Goal: Task Accomplishment & Management: Manage account settings

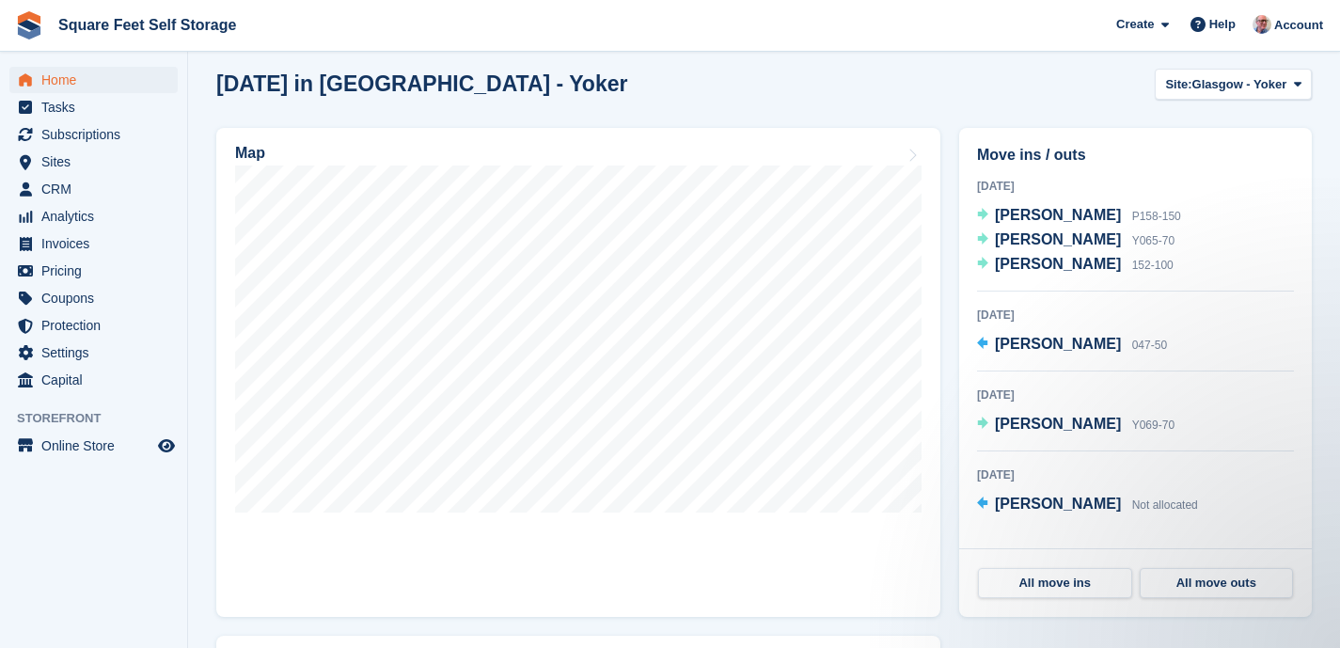
scroll to position [550, 0]
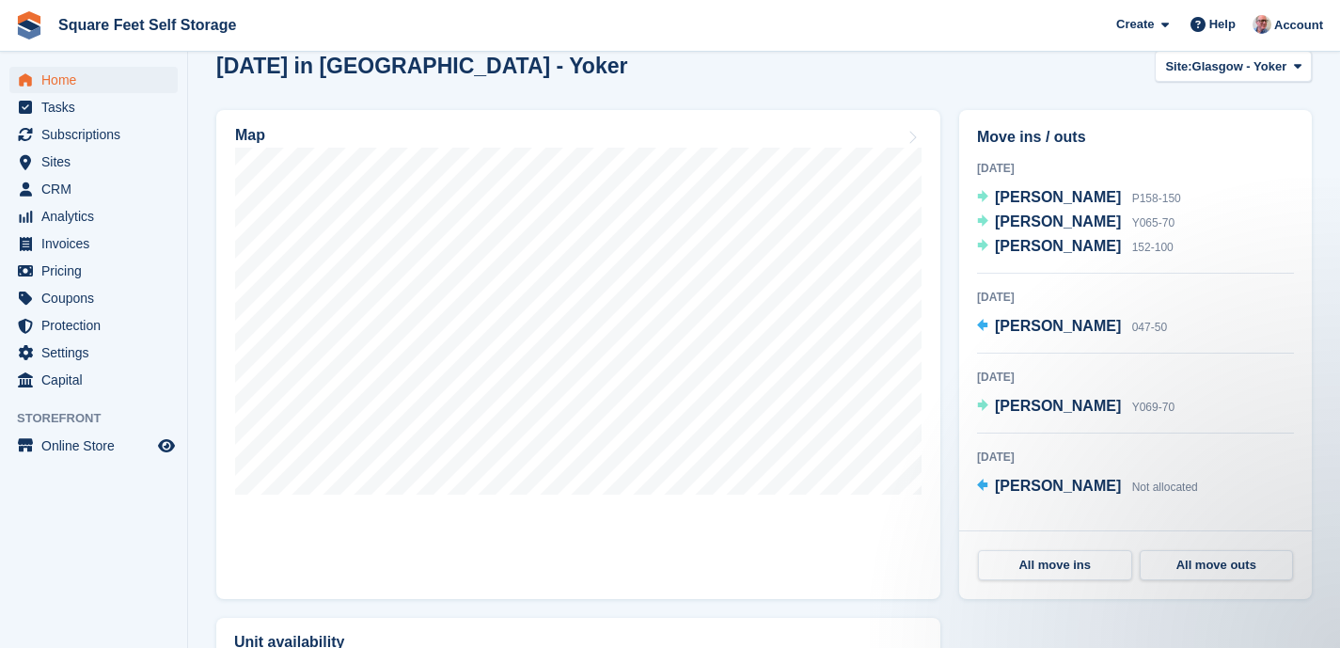
scroll to position [513, 0]
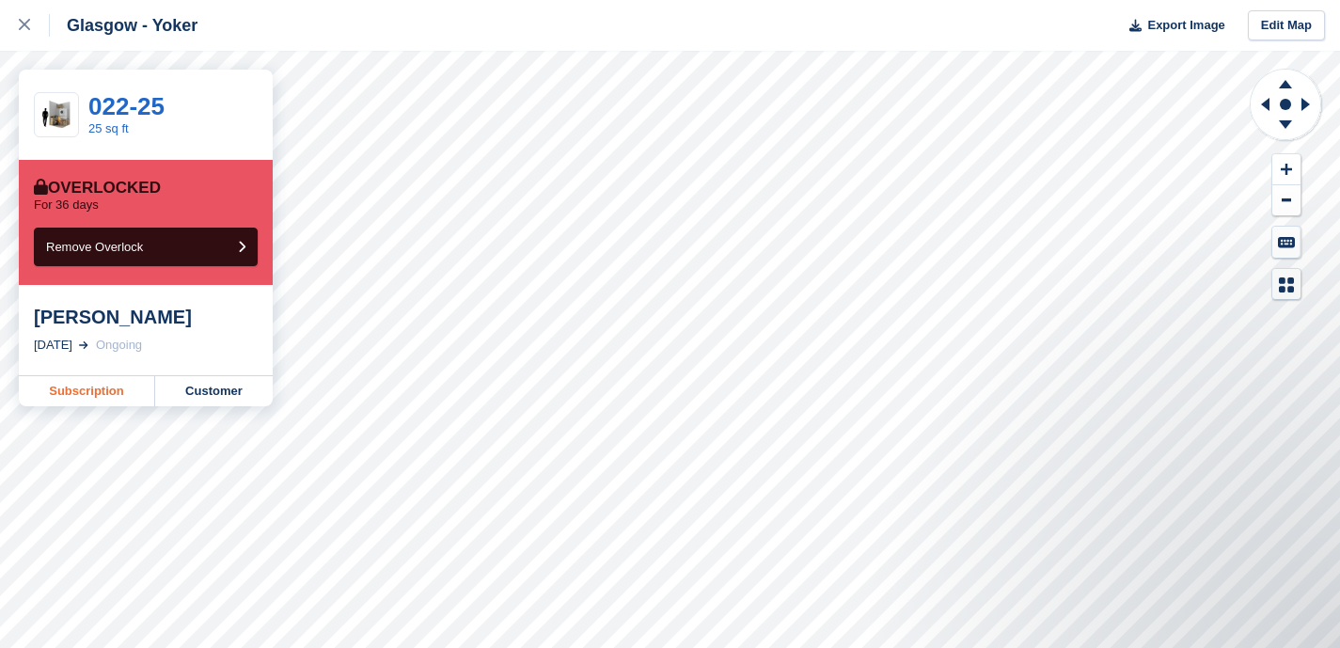
click at [97, 395] on link "Subscription" at bounding box center [87, 391] width 136 height 30
click at [72, 391] on link "Subscription" at bounding box center [87, 391] width 136 height 30
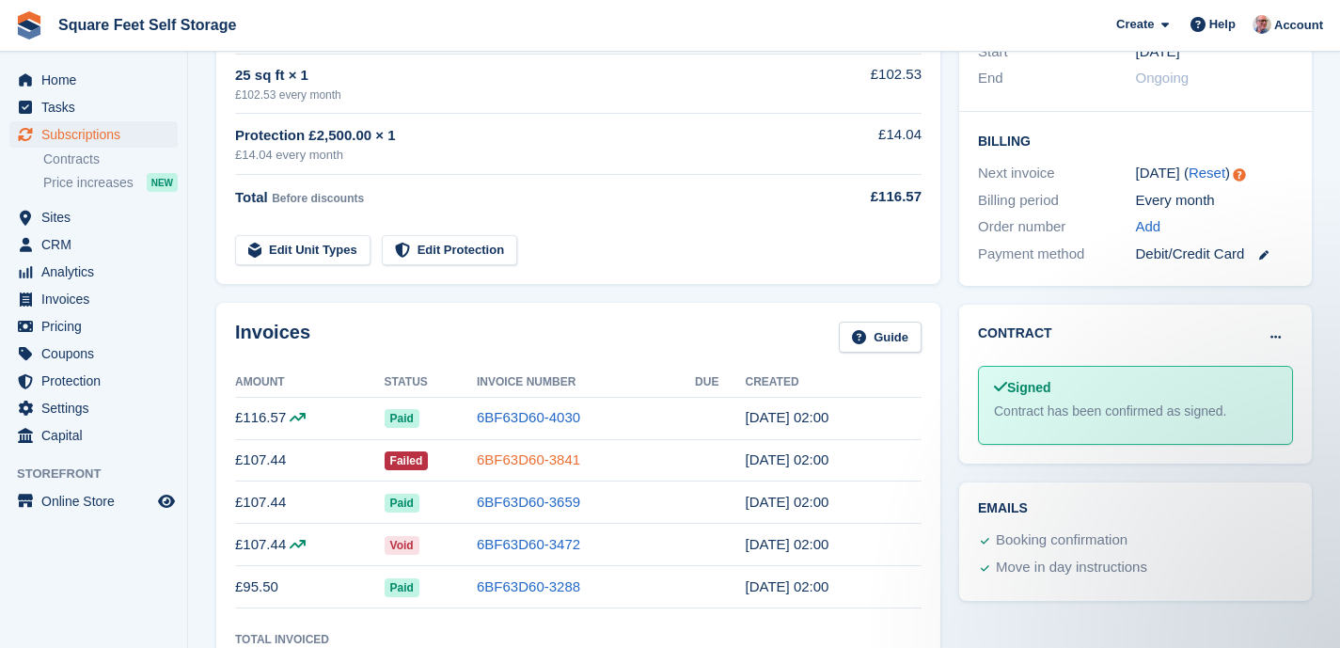
click at [524, 465] on link "6BF63D60-3841" at bounding box center [528, 459] width 103 height 16
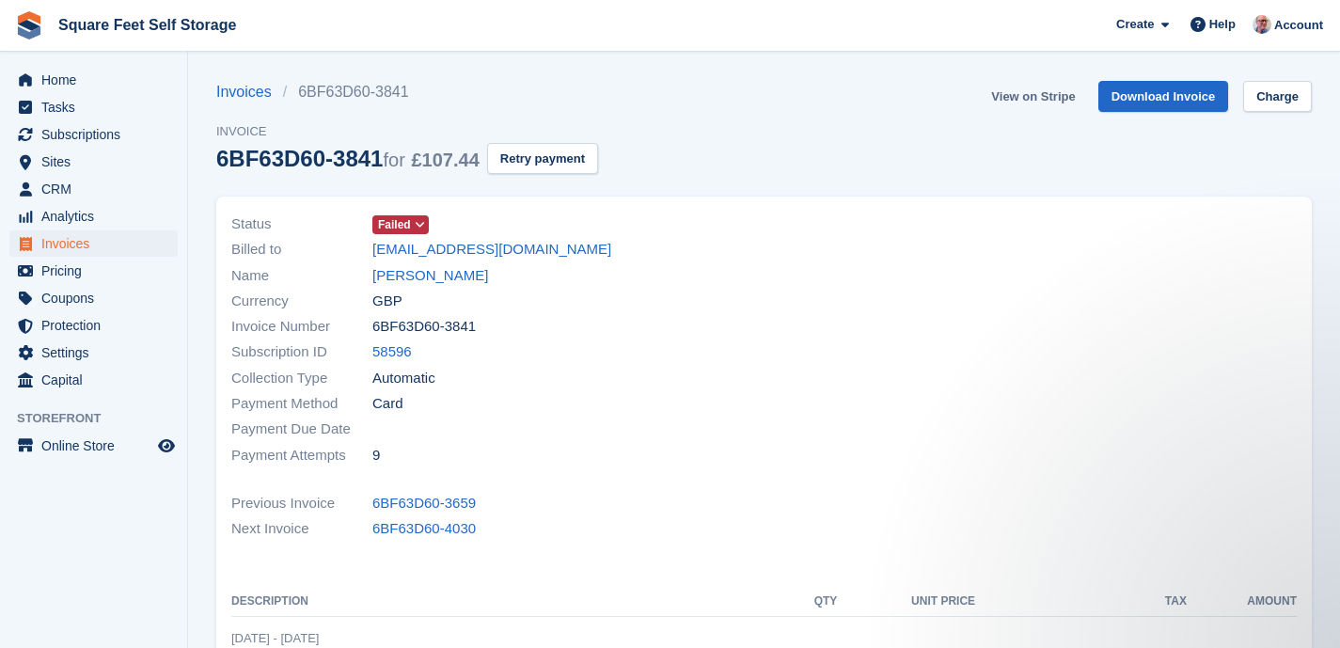
click at [1021, 96] on link "View on Stripe" at bounding box center [1033, 96] width 99 height 31
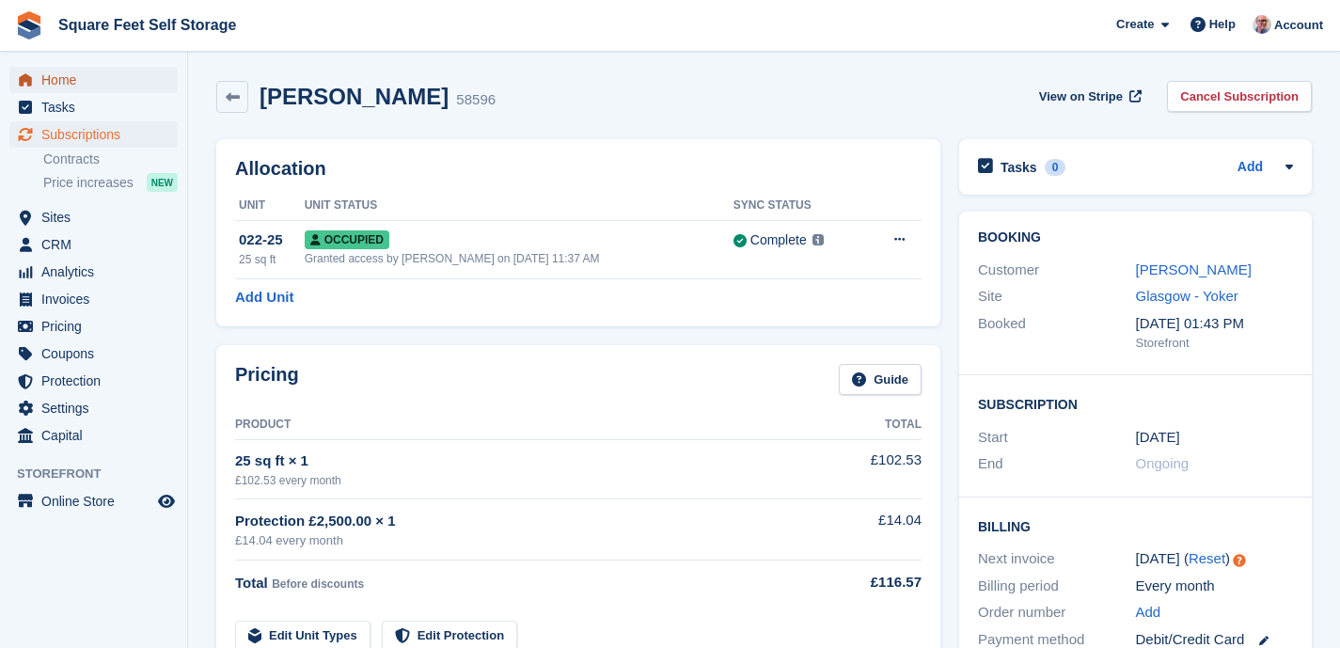
click at [94, 73] on span "Home" at bounding box center [97, 80] width 113 height 26
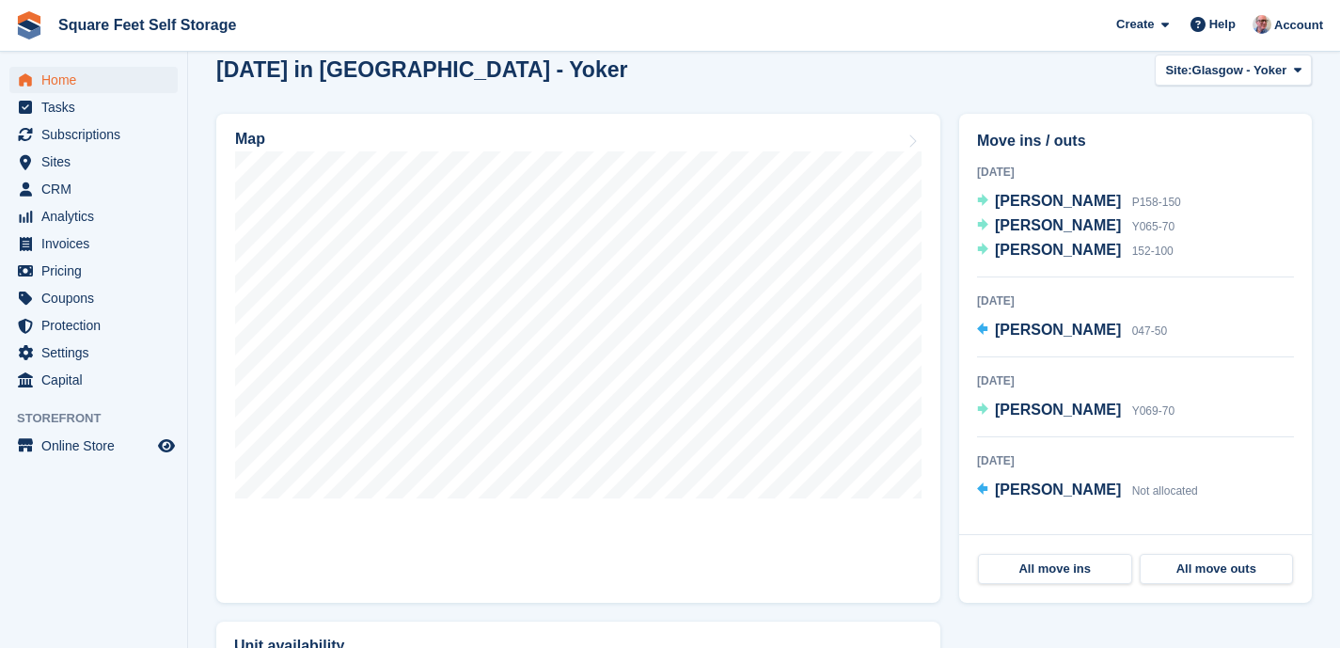
scroll to position [551, 0]
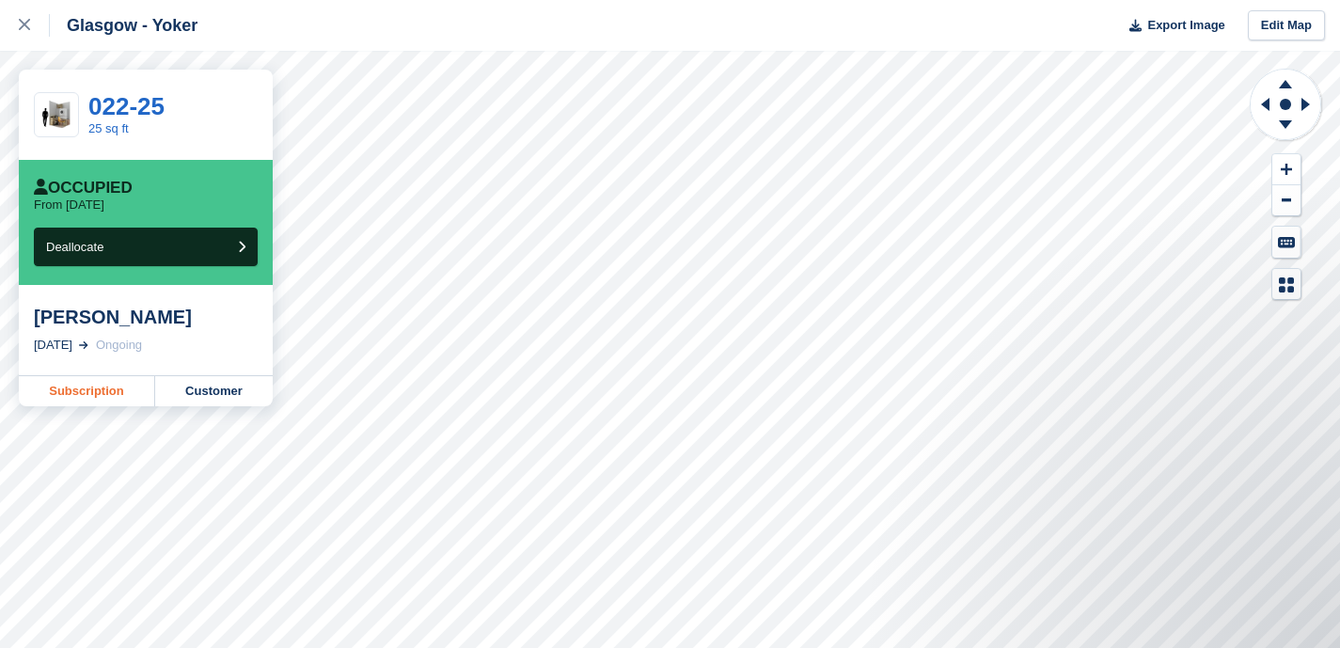
click at [99, 394] on link "Subscription" at bounding box center [87, 391] width 136 height 30
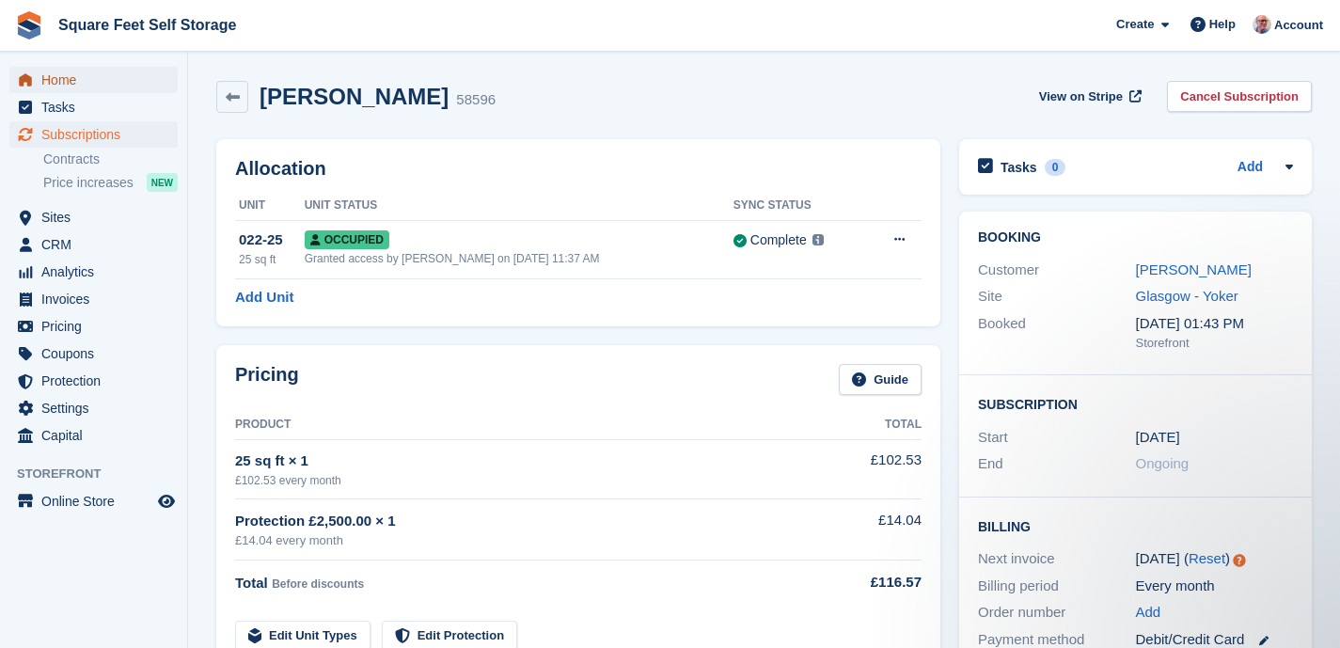
click at [97, 84] on span "Home" at bounding box center [97, 80] width 113 height 26
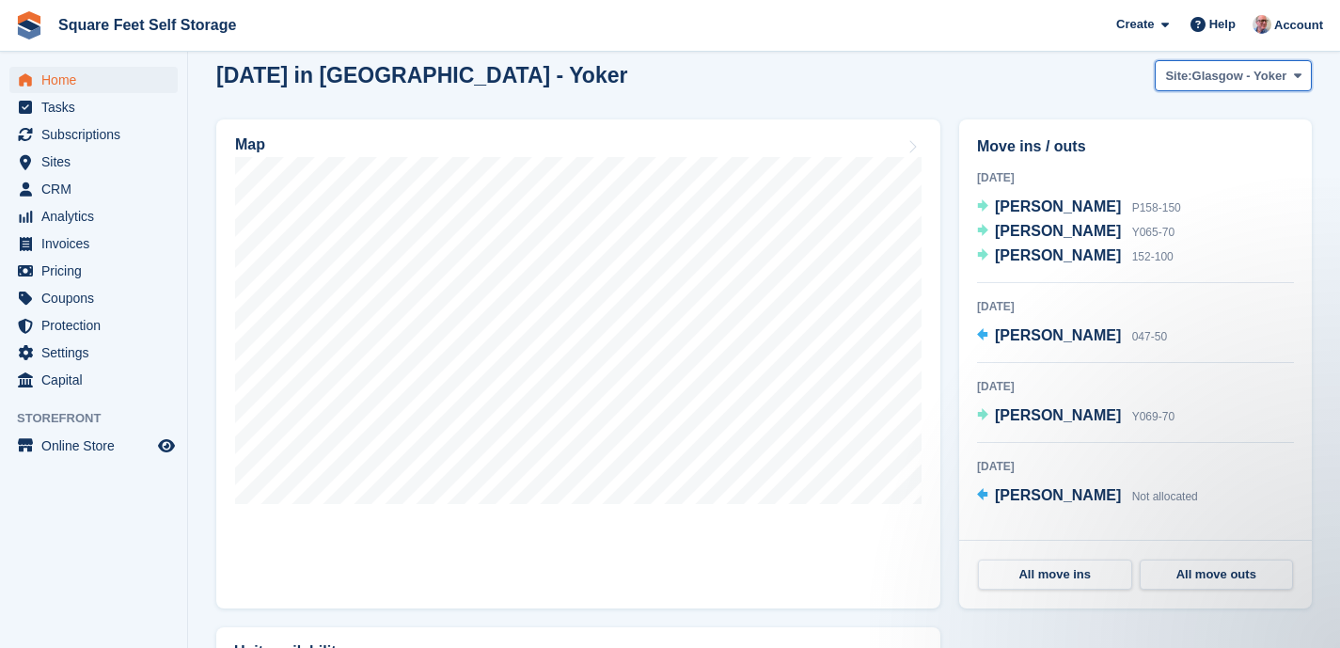
click at [1184, 82] on span "Site:" at bounding box center [1178, 76] width 26 height 19
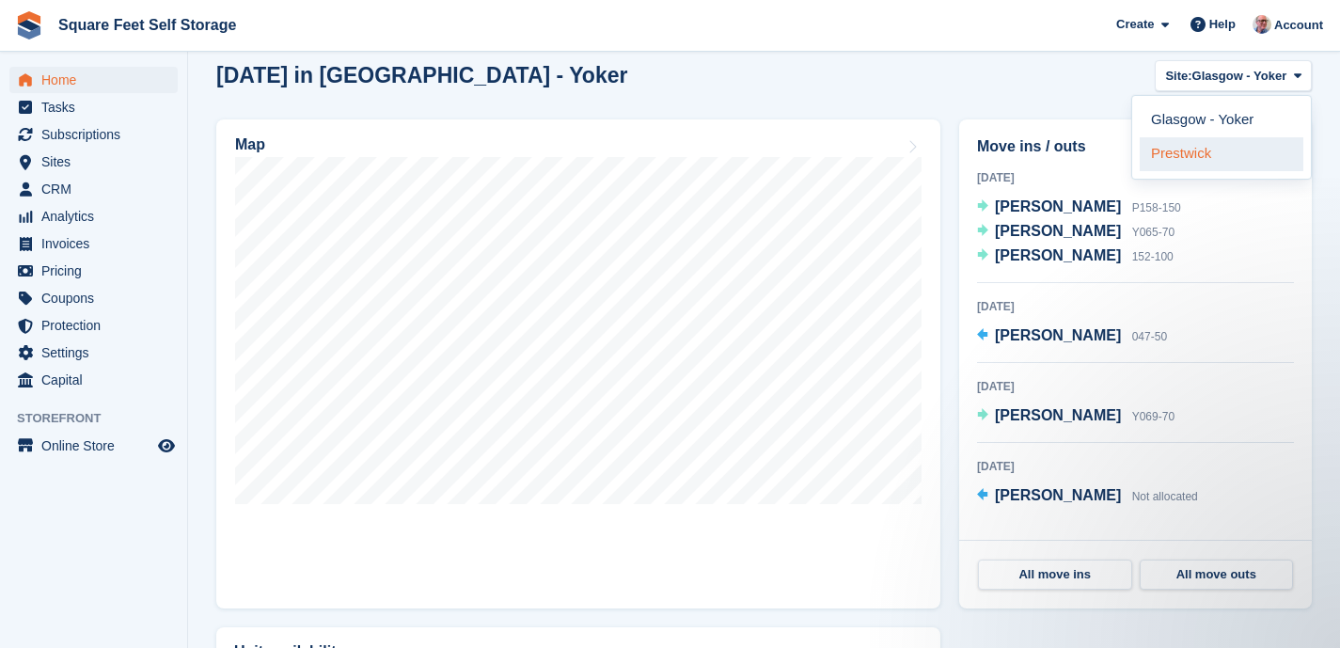
click at [1185, 165] on link "Prestwick" at bounding box center [1222, 154] width 164 height 34
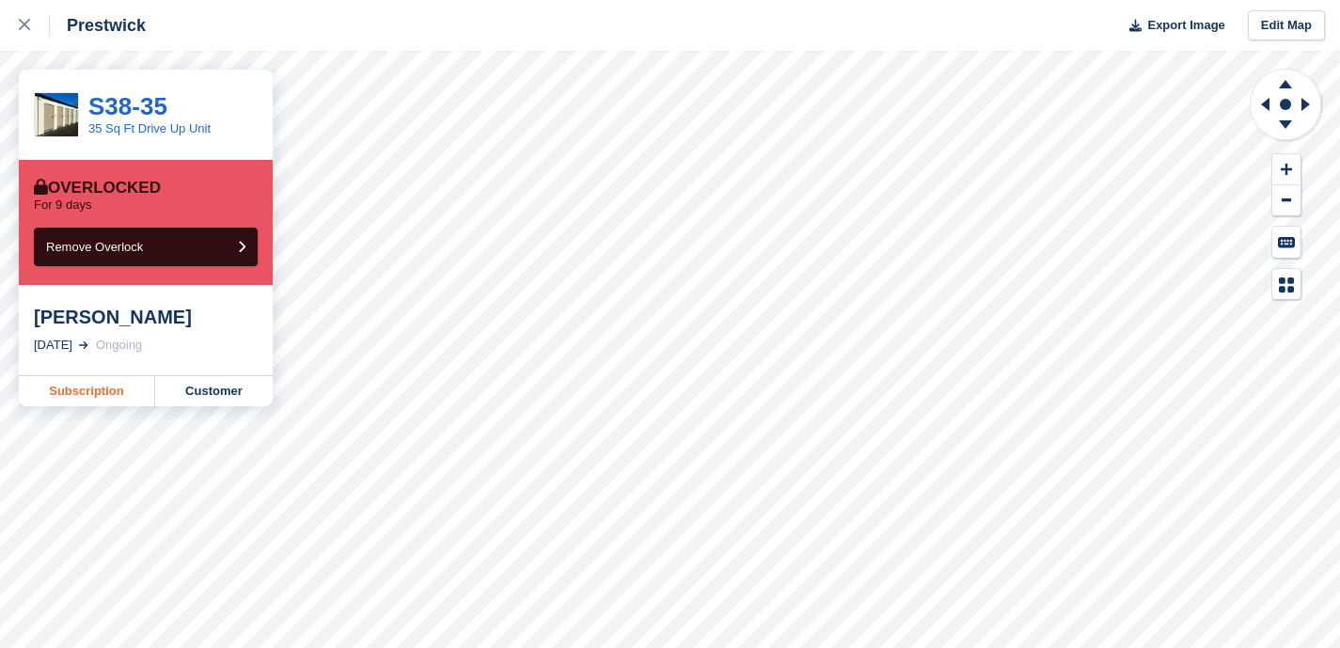
click at [93, 396] on link "Subscription" at bounding box center [87, 391] width 136 height 30
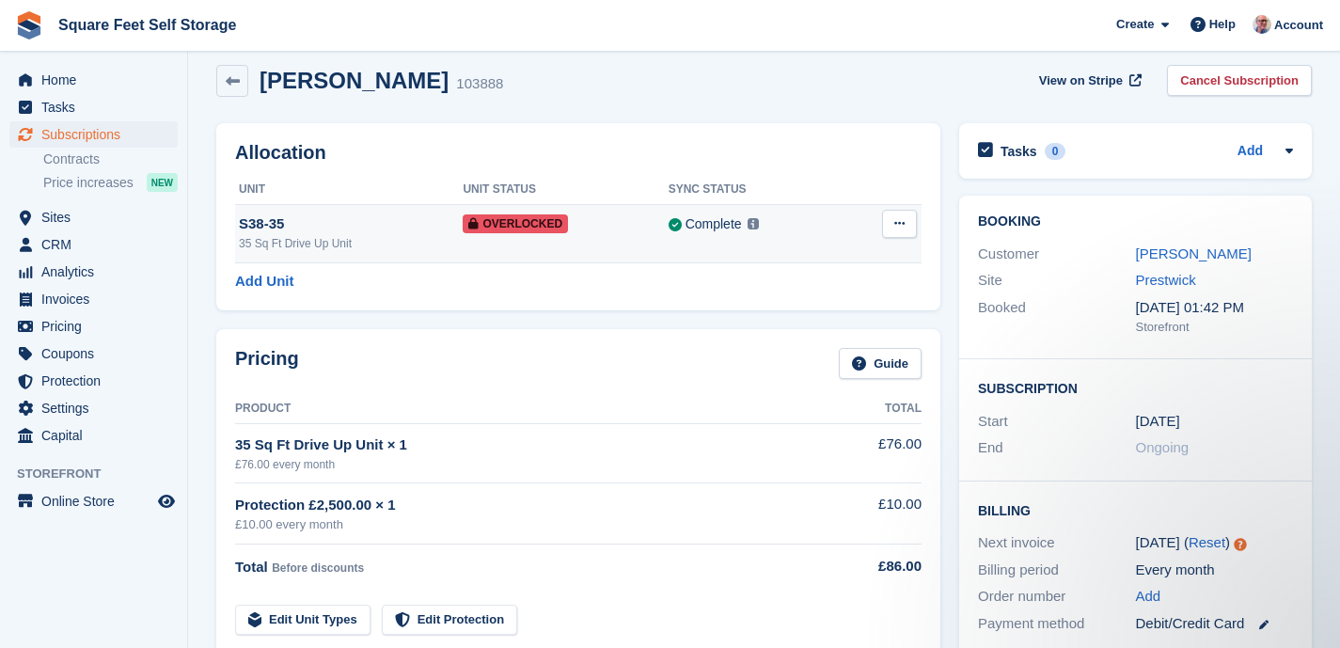
scroll to position [26, 0]
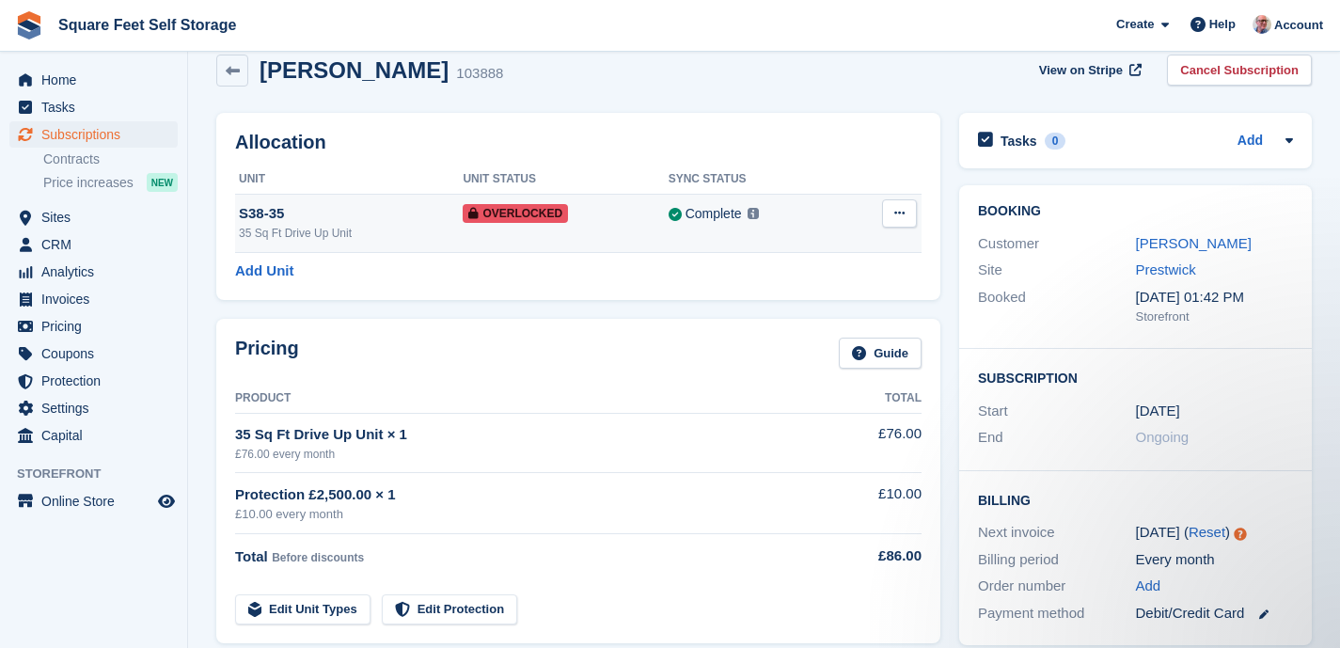
click at [803, 198] on td "Complete Last synced at 27 Sep, 7:00 PM Learn more →" at bounding box center [757, 223] width 176 height 58
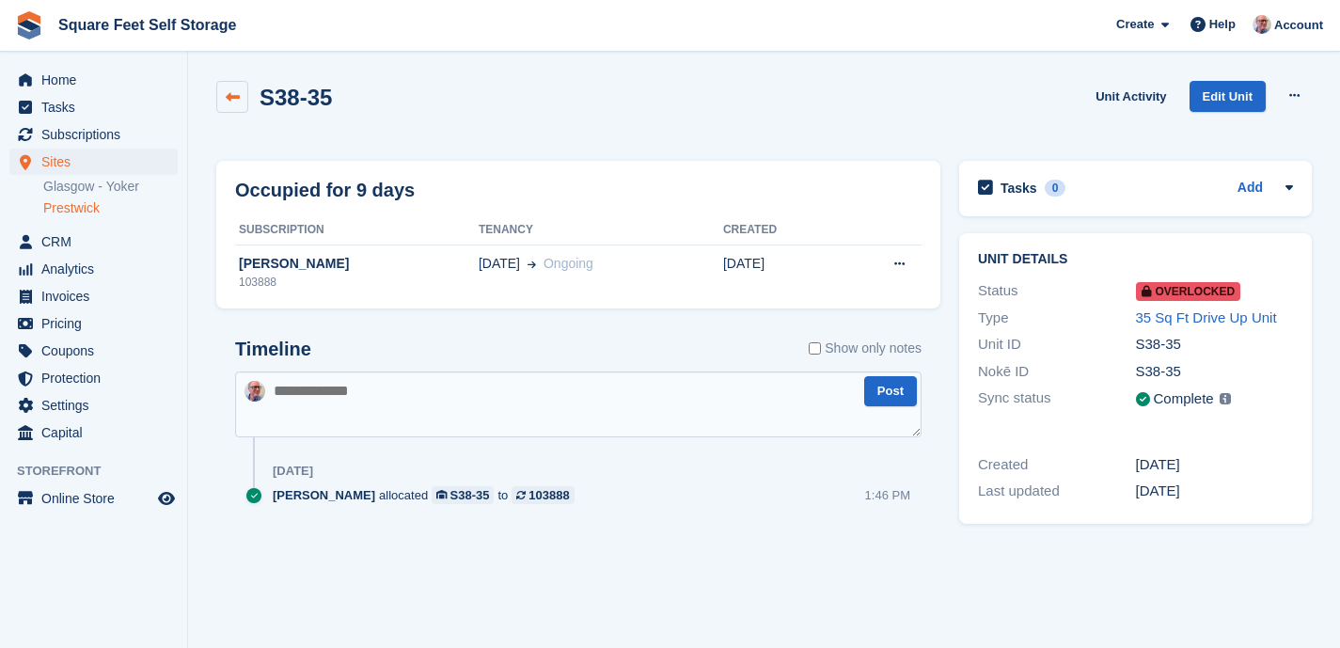
click at [232, 98] on icon at bounding box center [233, 97] width 14 height 14
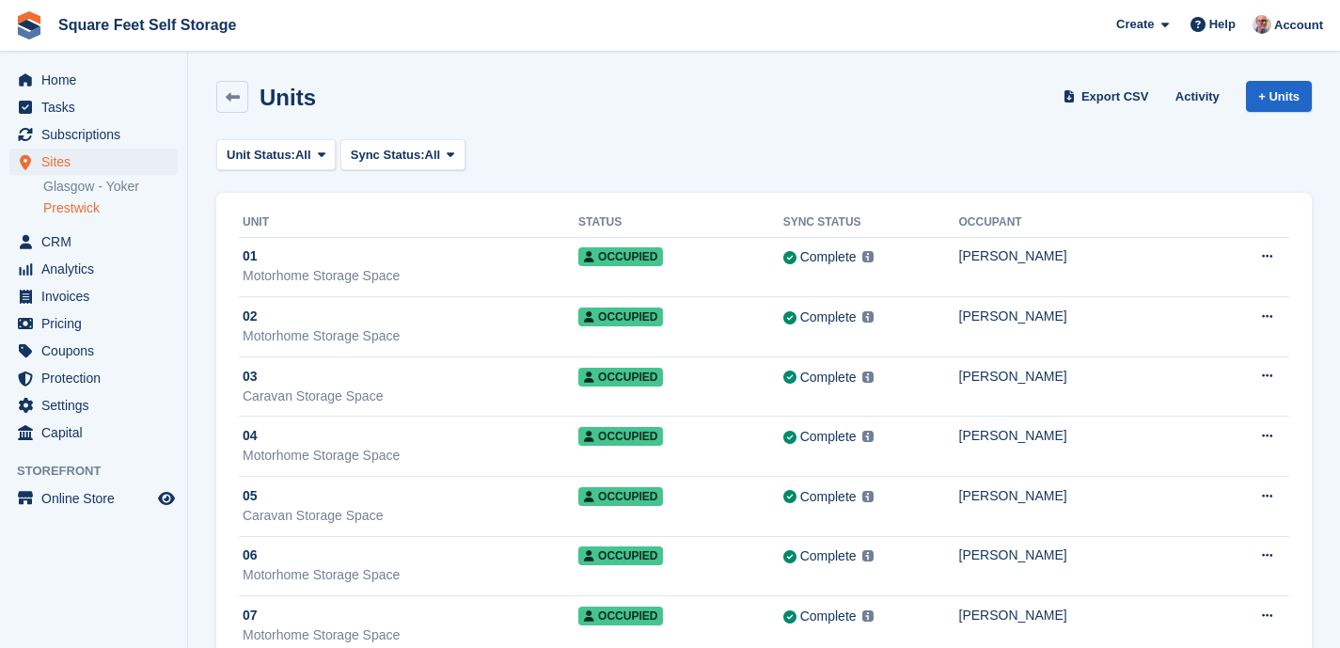
click at [94, 204] on link "Prestwick" at bounding box center [110, 208] width 135 height 18
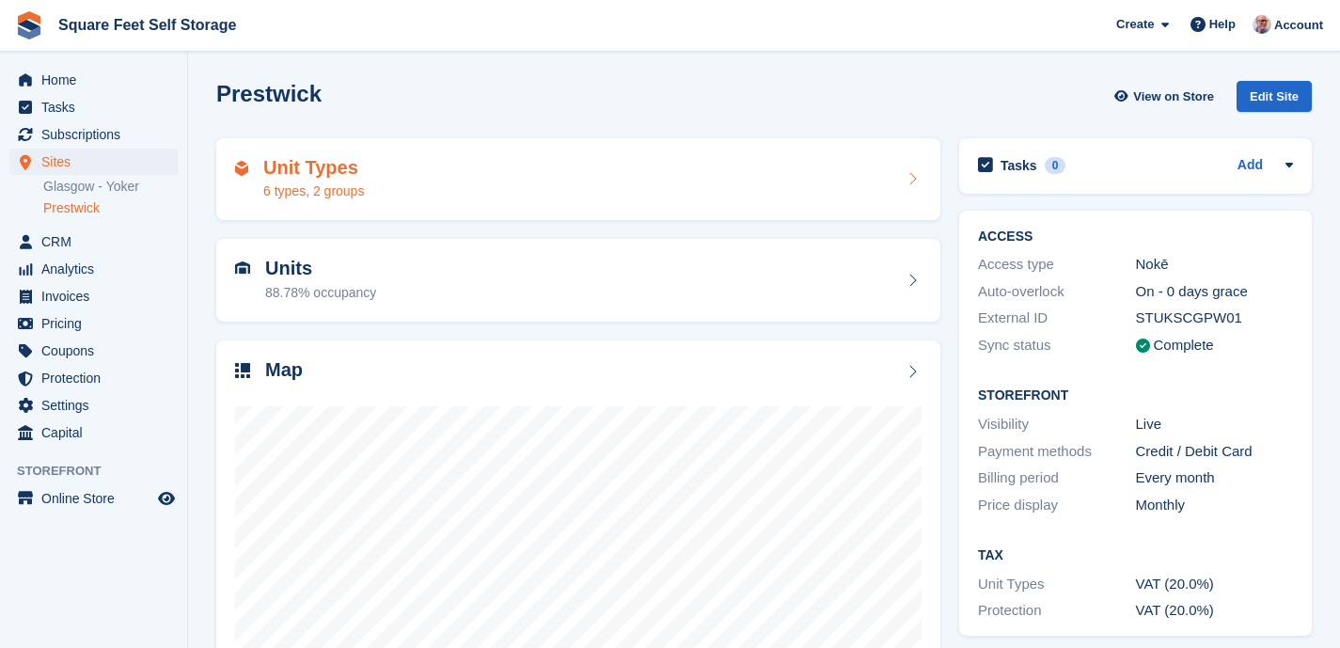
click at [475, 192] on div "Unit Types 6 types, 2 groups" at bounding box center [578, 179] width 687 height 45
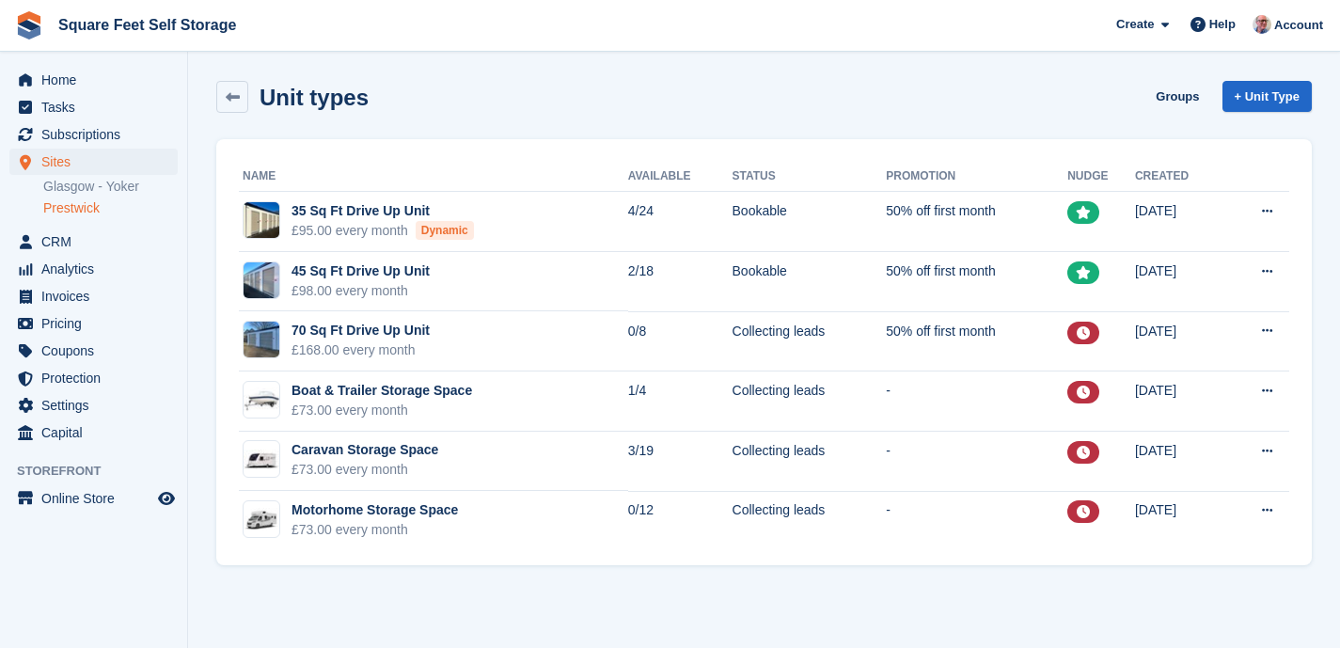
click at [103, 213] on link "Prestwick" at bounding box center [110, 208] width 135 height 18
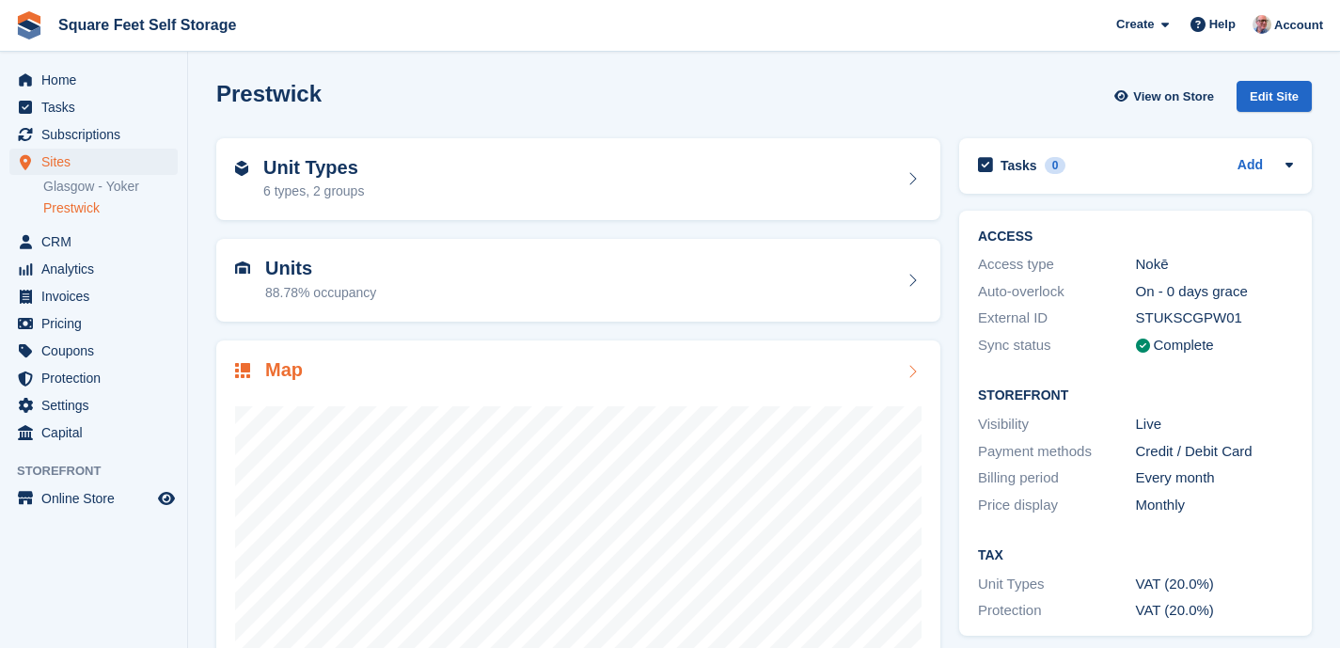
click at [473, 350] on div "Map" at bounding box center [578, 559] width 724 height 439
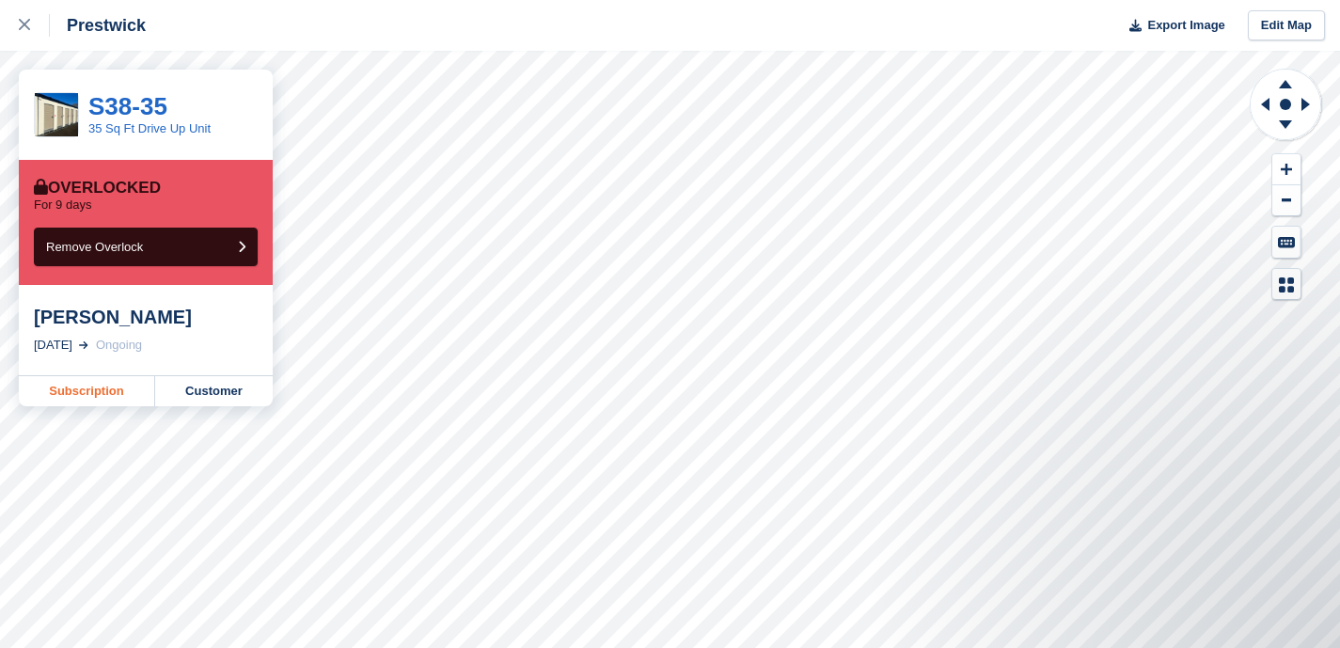
click at [86, 397] on link "Subscription" at bounding box center [87, 391] width 136 height 30
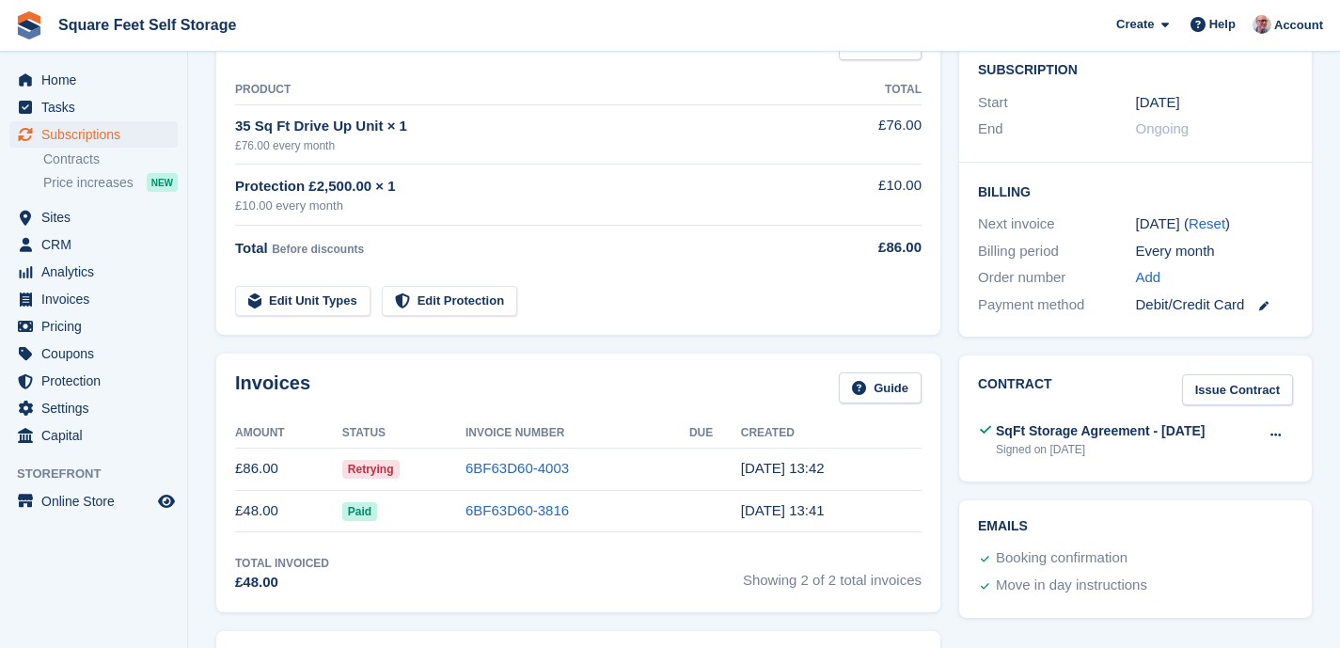
scroll to position [518, 0]
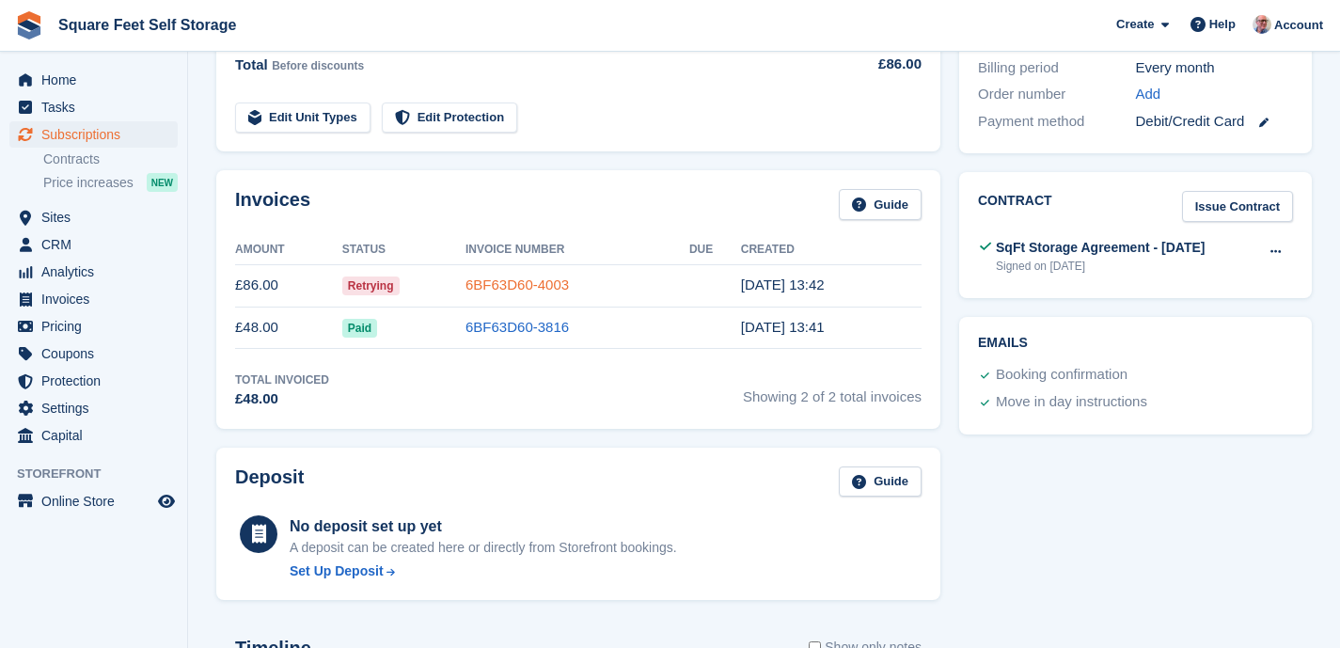
click at [528, 284] on link "6BF63D60-4003" at bounding box center [517, 285] width 103 height 16
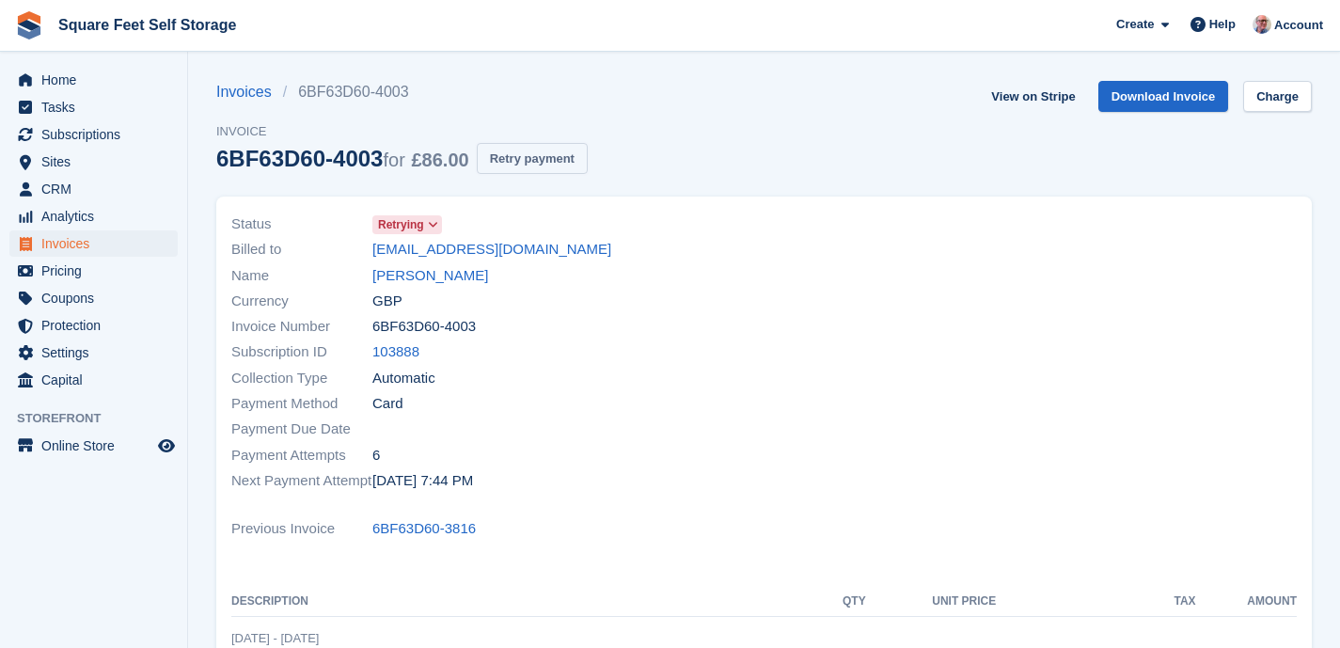
click at [579, 159] on button "Retry payment" at bounding box center [532, 158] width 111 height 31
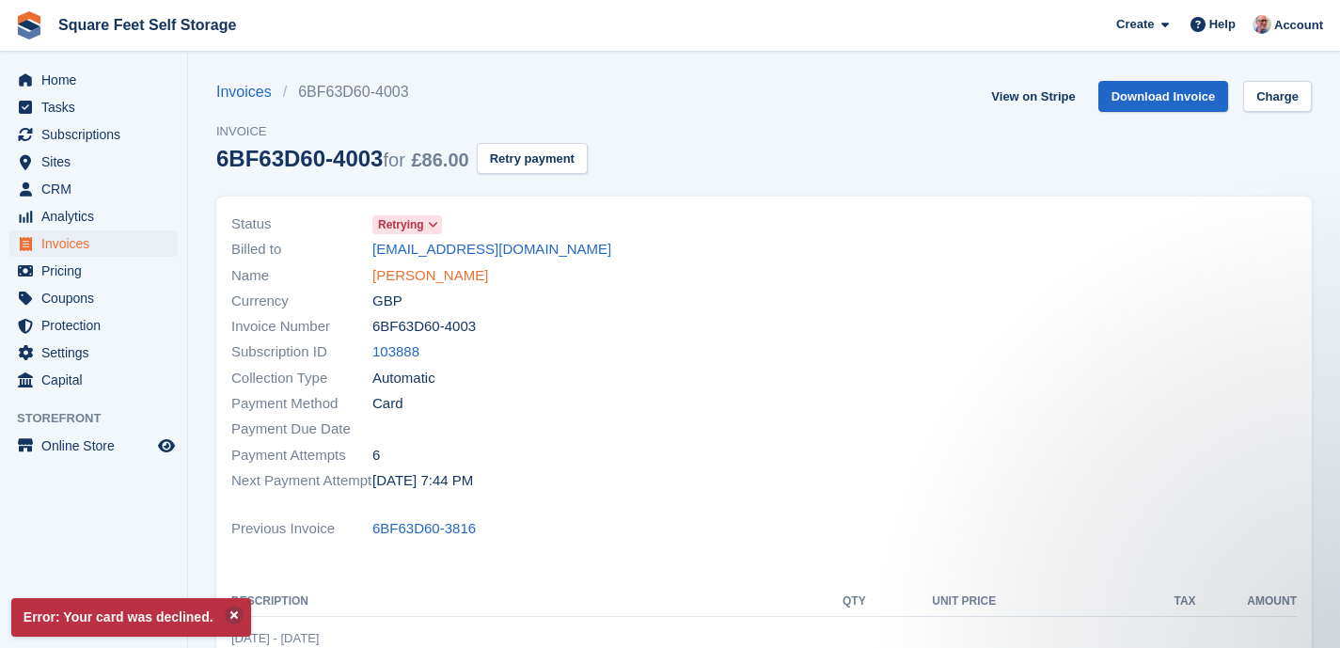
click at [431, 277] on link "Gareth Carter" at bounding box center [430, 276] width 116 height 22
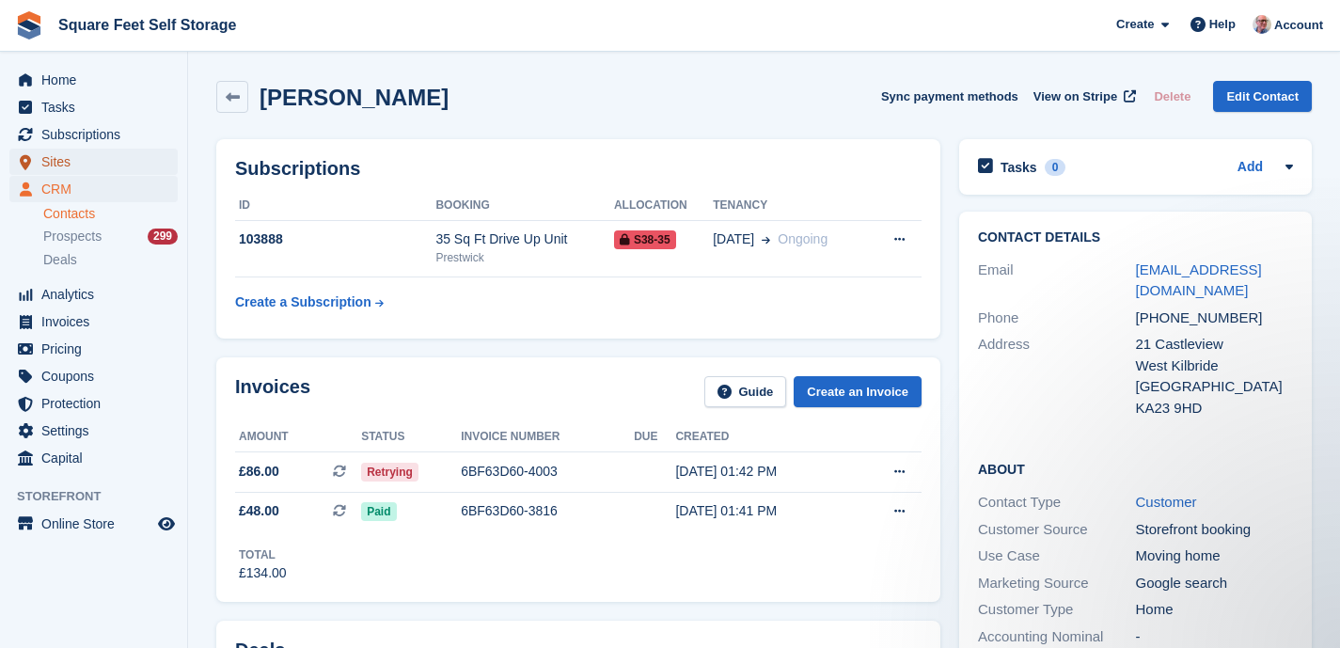
click at [77, 163] on span "Sites" at bounding box center [97, 162] width 113 height 26
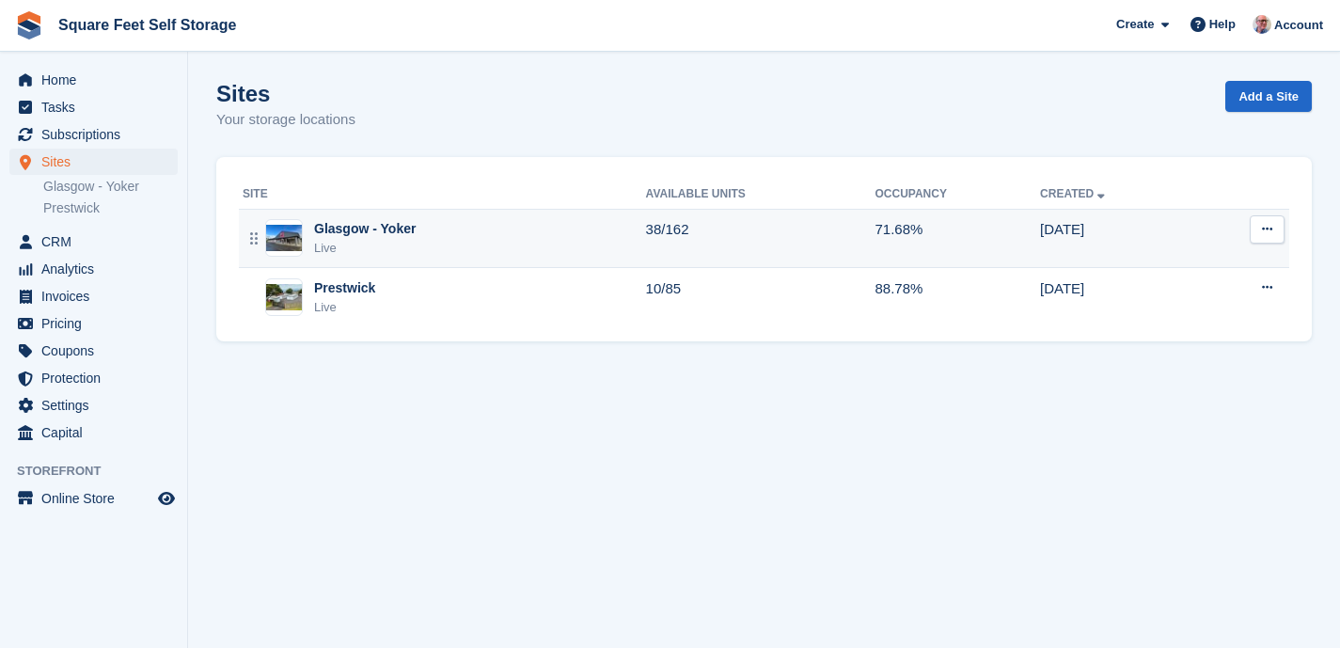
click at [407, 238] on div "Glasgow - Yoker" at bounding box center [365, 229] width 102 height 20
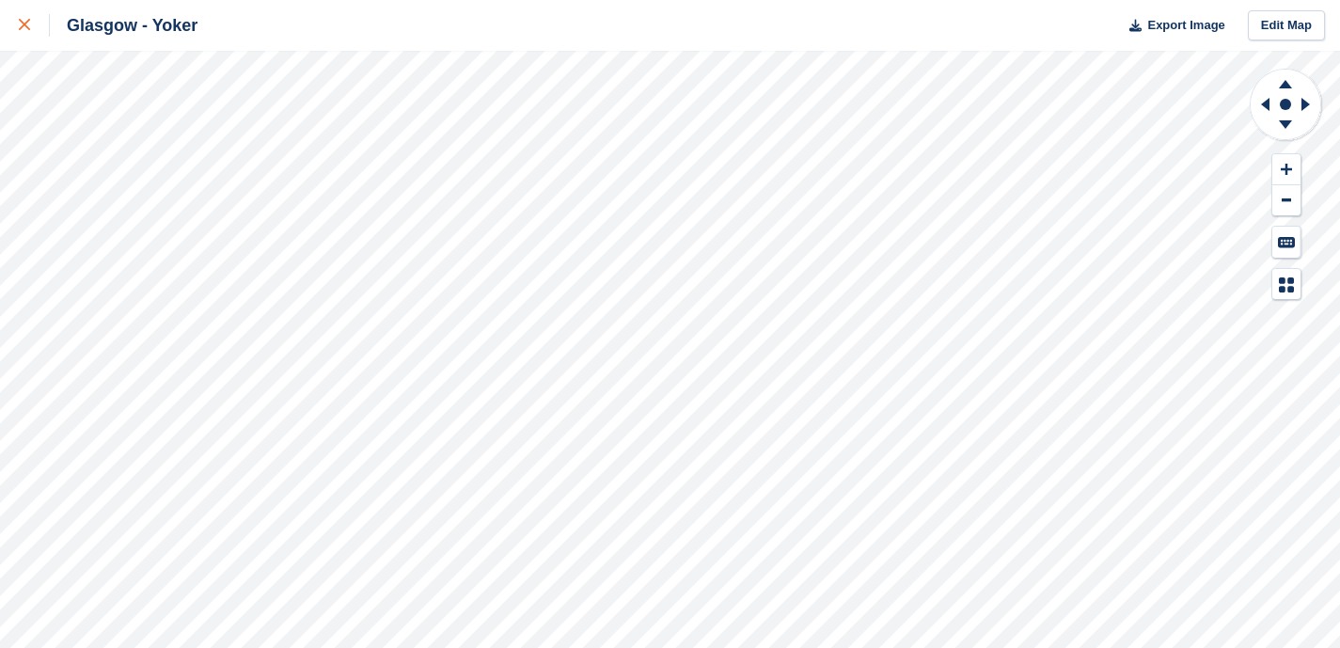
click at [24, 24] on icon at bounding box center [24, 24] width 11 height 11
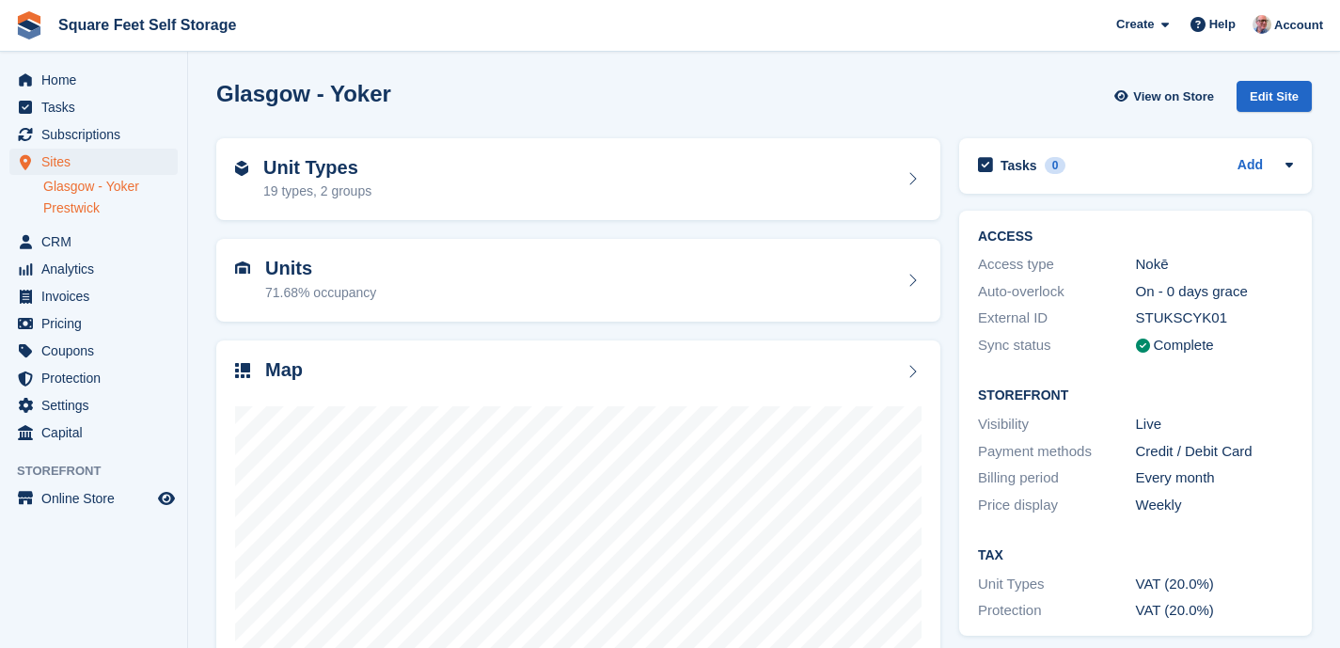
click at [91, 205] on link "Prestwick" at bounding box center [110, 208] width 135 height 18
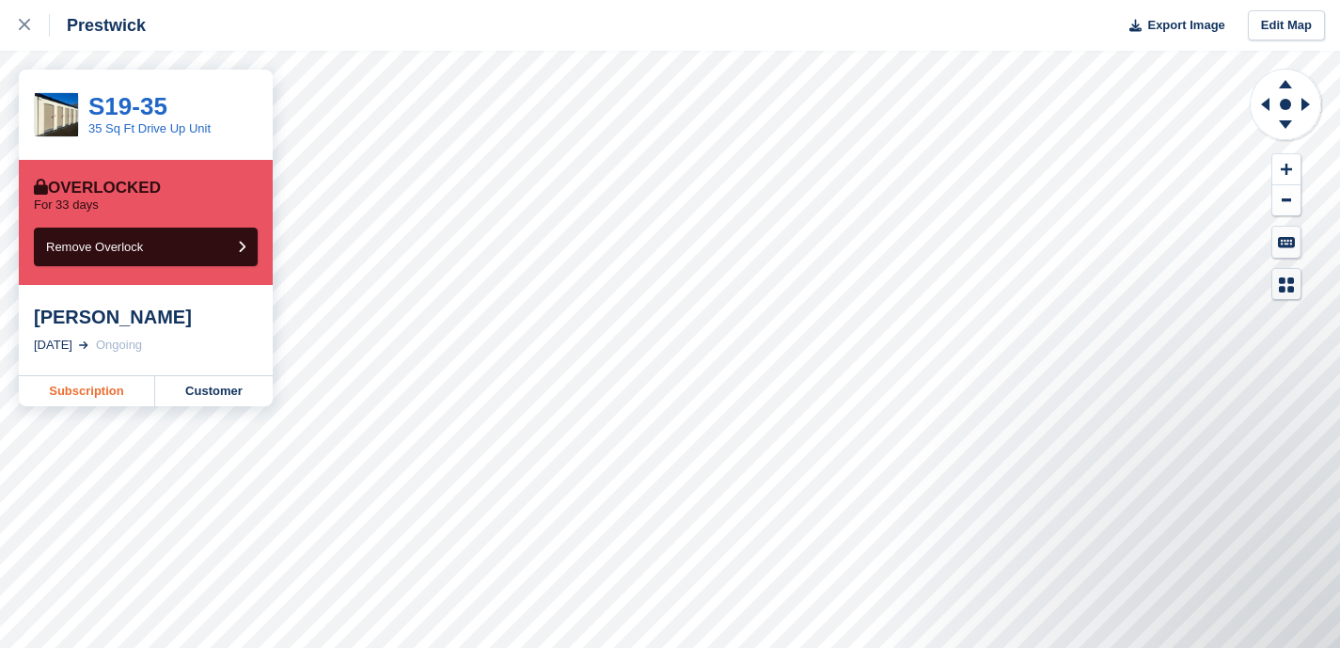
click at [87, 395] on link "Subscription" at bounding box center [87, 391] width 136 height 30
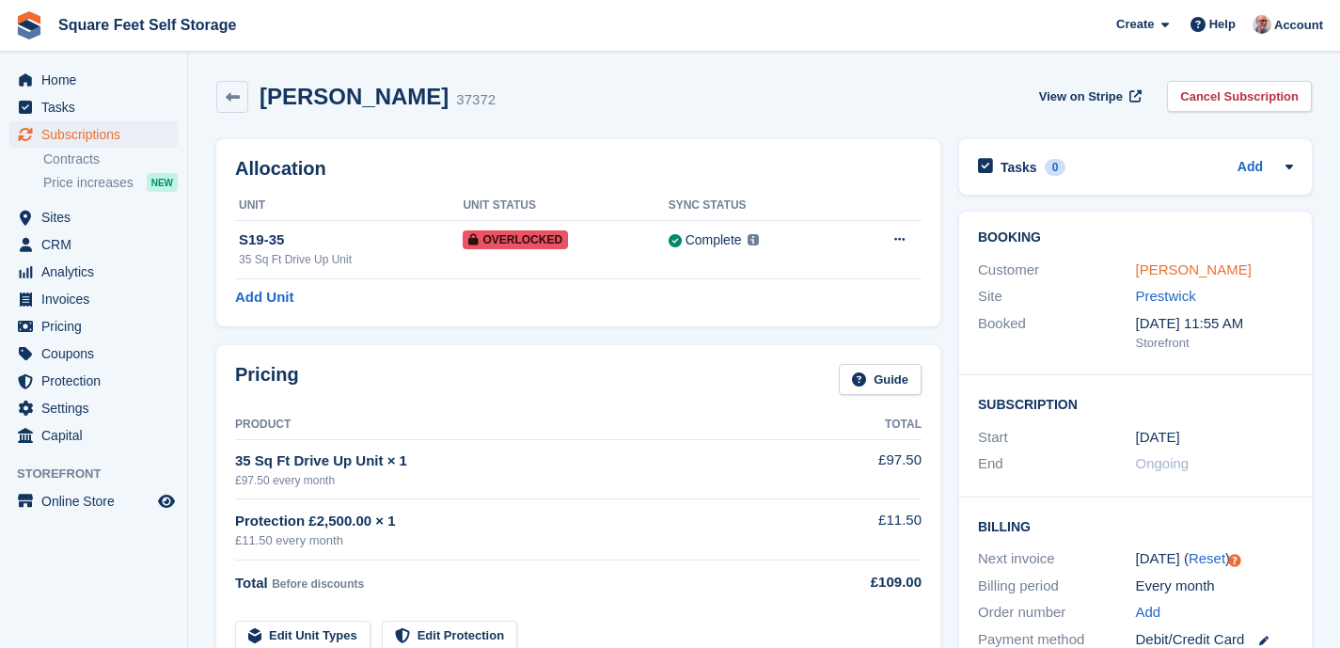
click at [1150, 273] on link "[PERSON_NAME]" at bounding box center [1194, 269] width 116 height 16
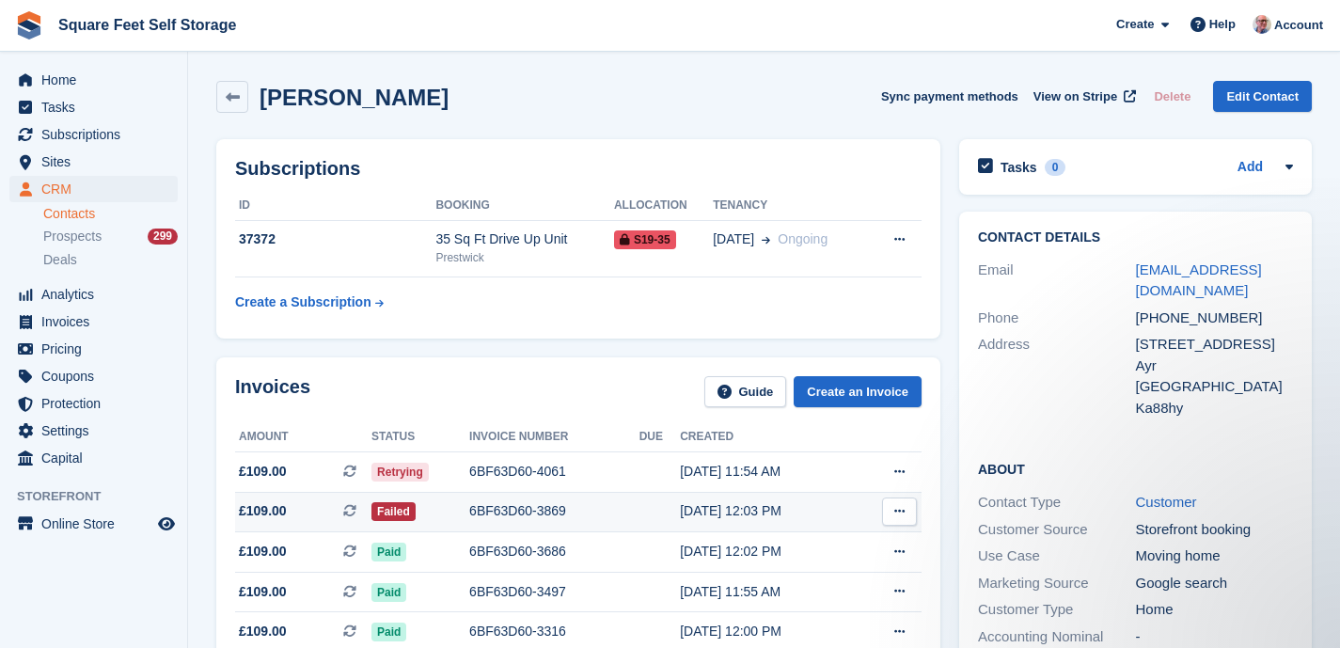
click at [518, 510] on div "6BF63D60-3869" at bounding box center [554, 511] width 170 height 20
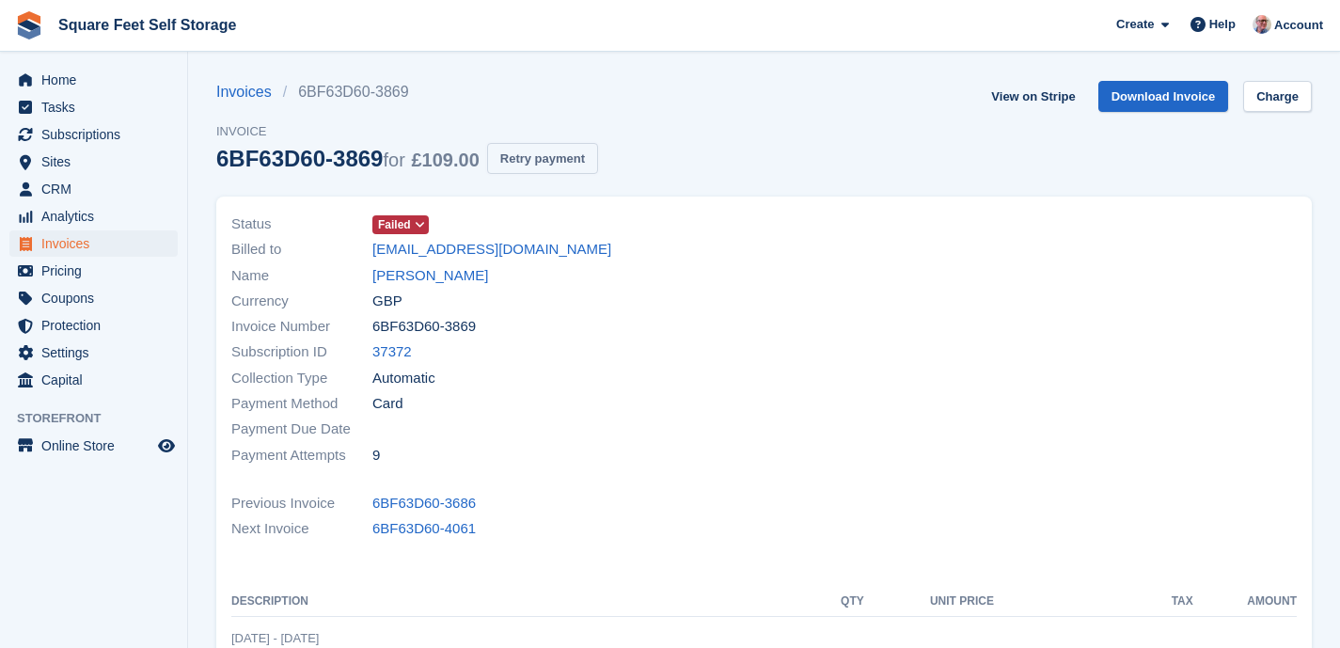
click at [555, 166] on button "Retry payment" at bounding box center [542, 158] width 111 height 31
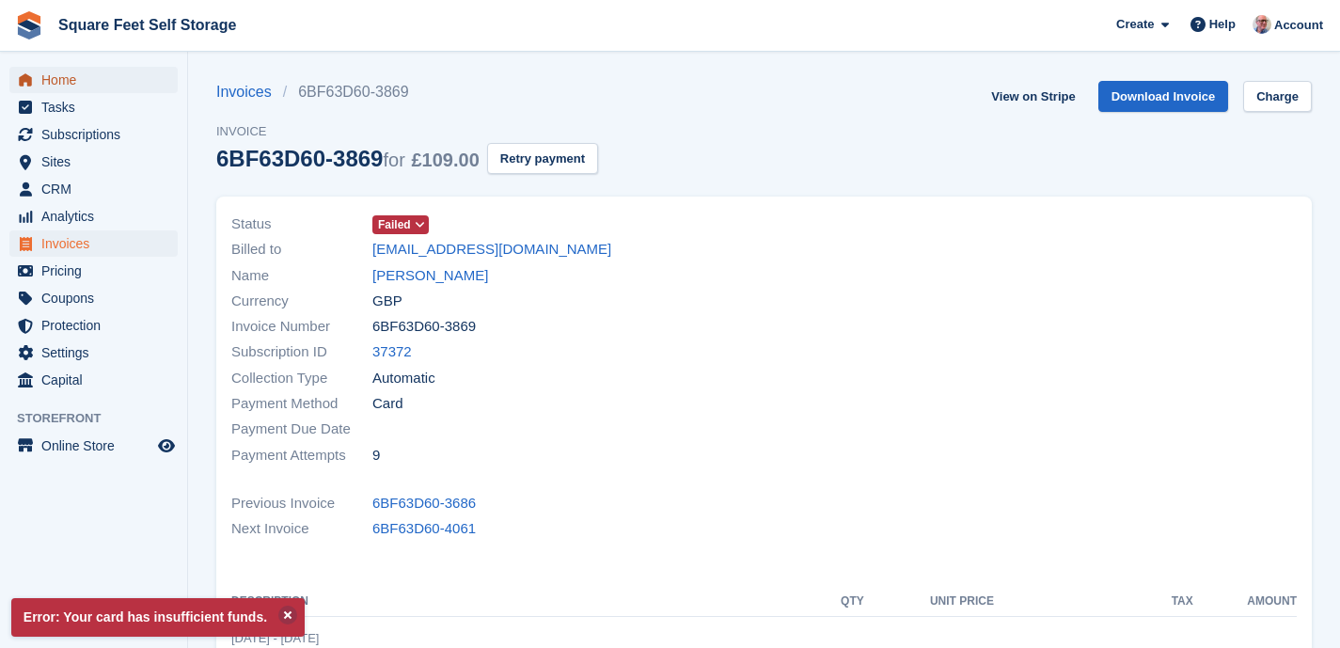
click at [64, 91] on span "Home" at bounding box center [97, 80] width 113 height 26
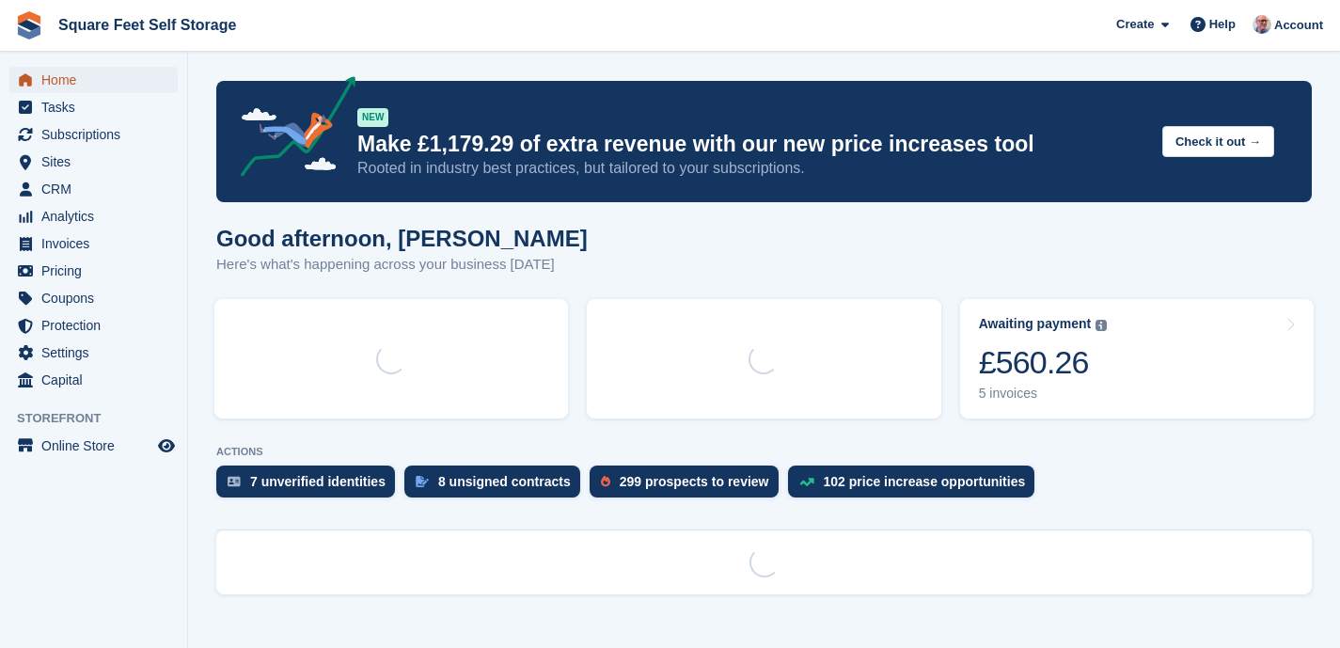
click at [69, 80] on span "Home" at bounding box center [97, 80] width 113 height 26
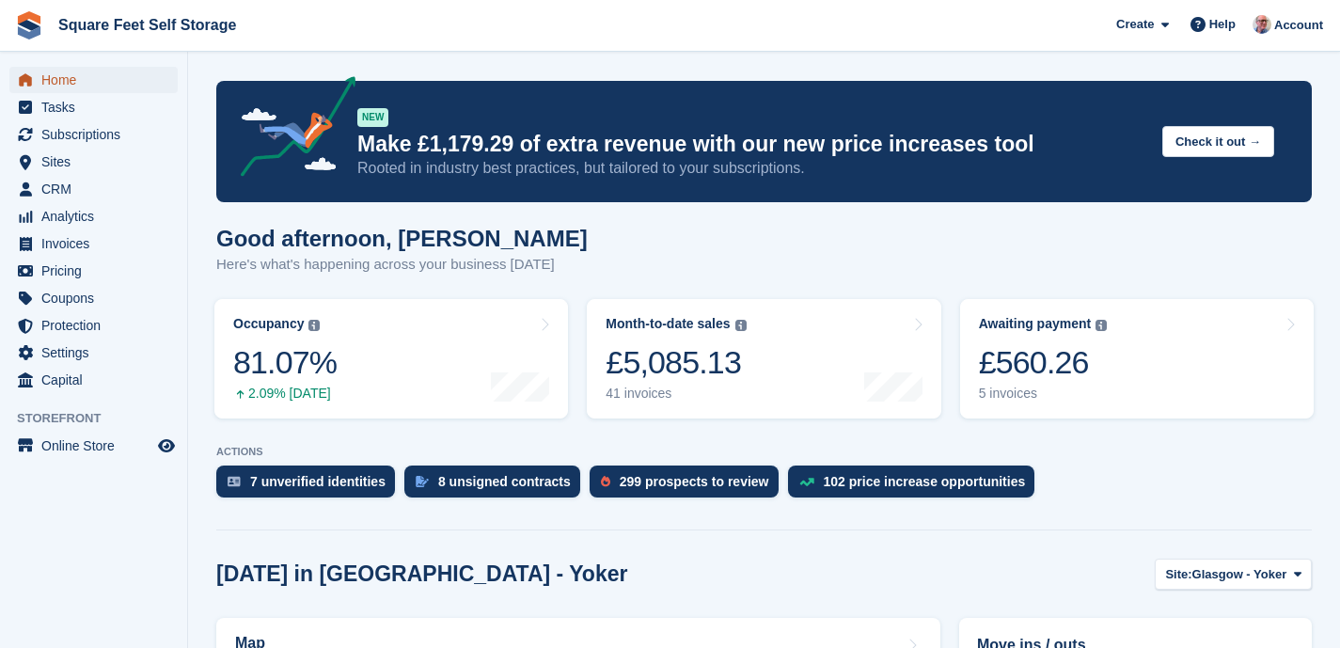
click at [74, 78] on span "Home" at bounding box center [97, 80] width 113 height 26
click at [79, 79] on span "Home" at bounding box center [97, 80] width 113 height 26
click at [76, 162] on span "Sites" at bounding box center [97, 162] width 113 height 26
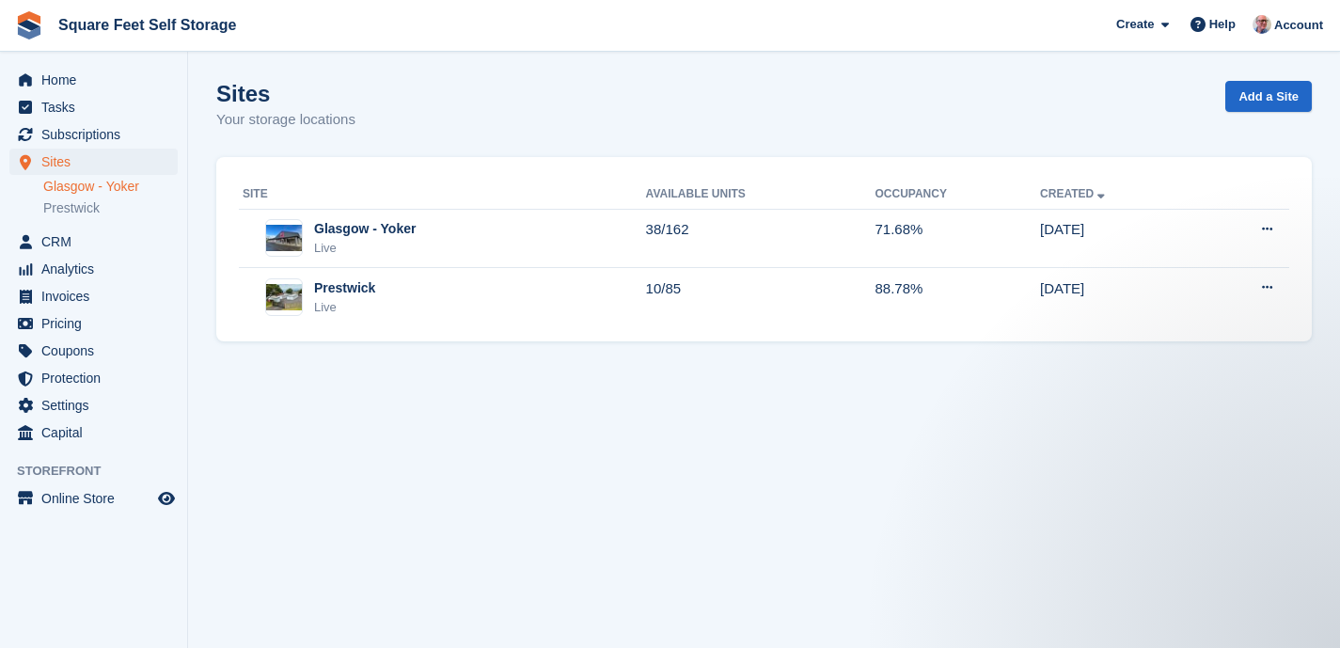
click at [148, 181] on link "Glasgow - Yoker" at bounding box center [110, 187] width 135 height 18
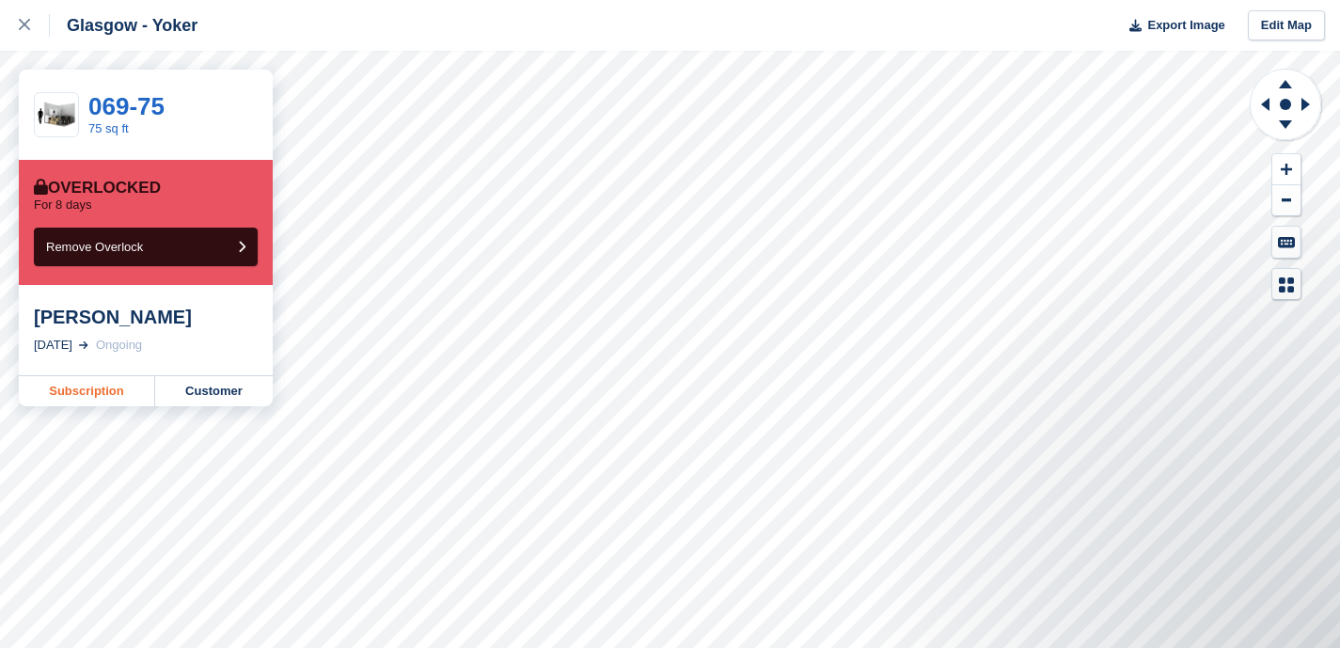
click at [90, 392] on link "Subscription" at bounding box center [87, 391] width 136 height 30
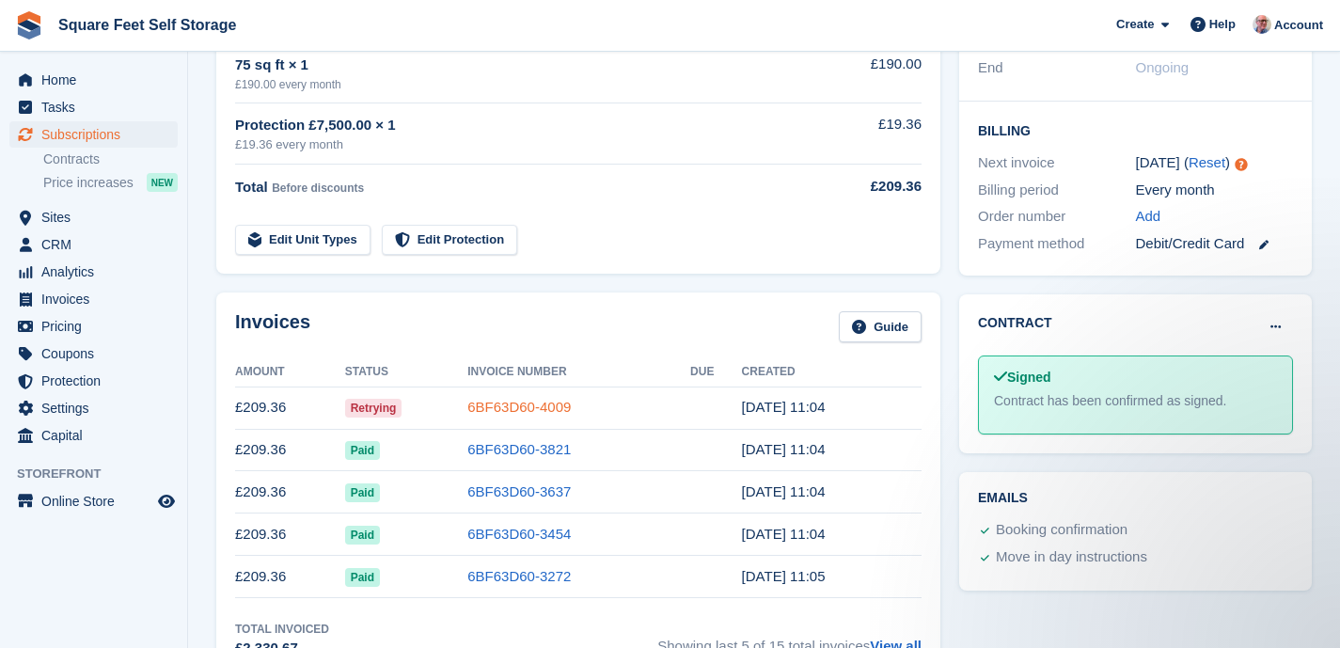
click at [560, 406] on link "6BF63D60-4009" at bounding box center [518, 407] width 103 height 16
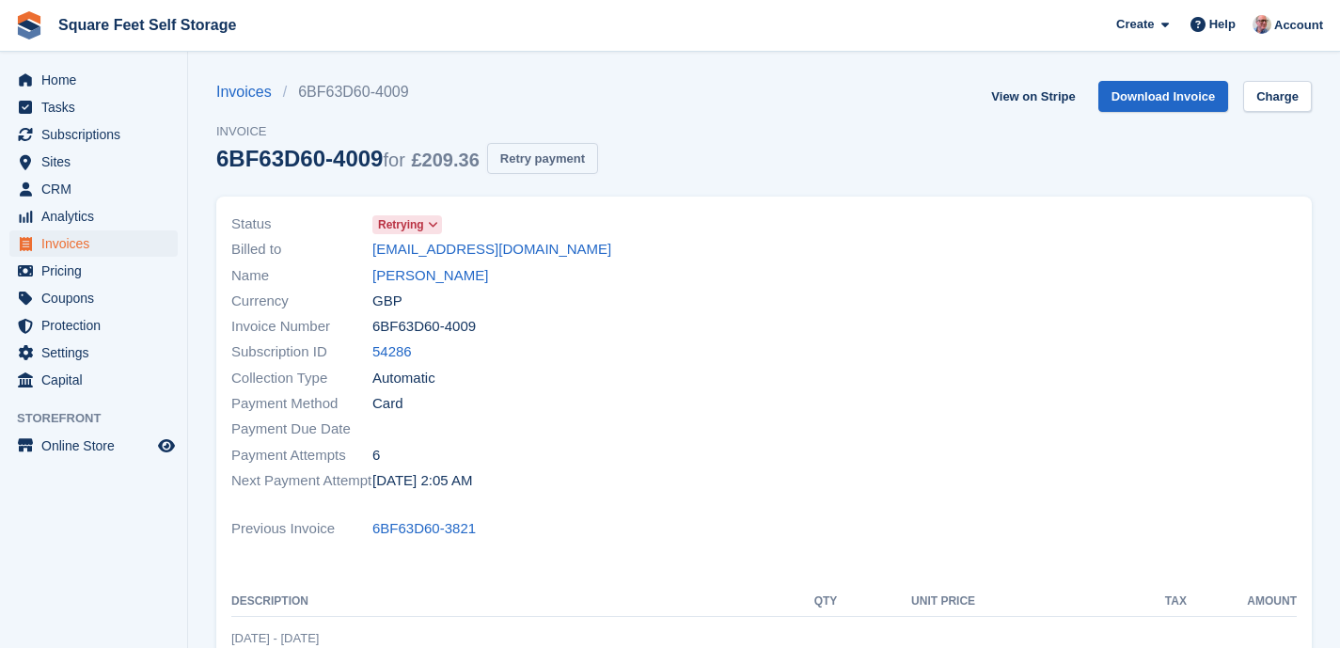
click at [563, 162] on button "Retry payment" at bounding box center [542, 158] width 111 height 31
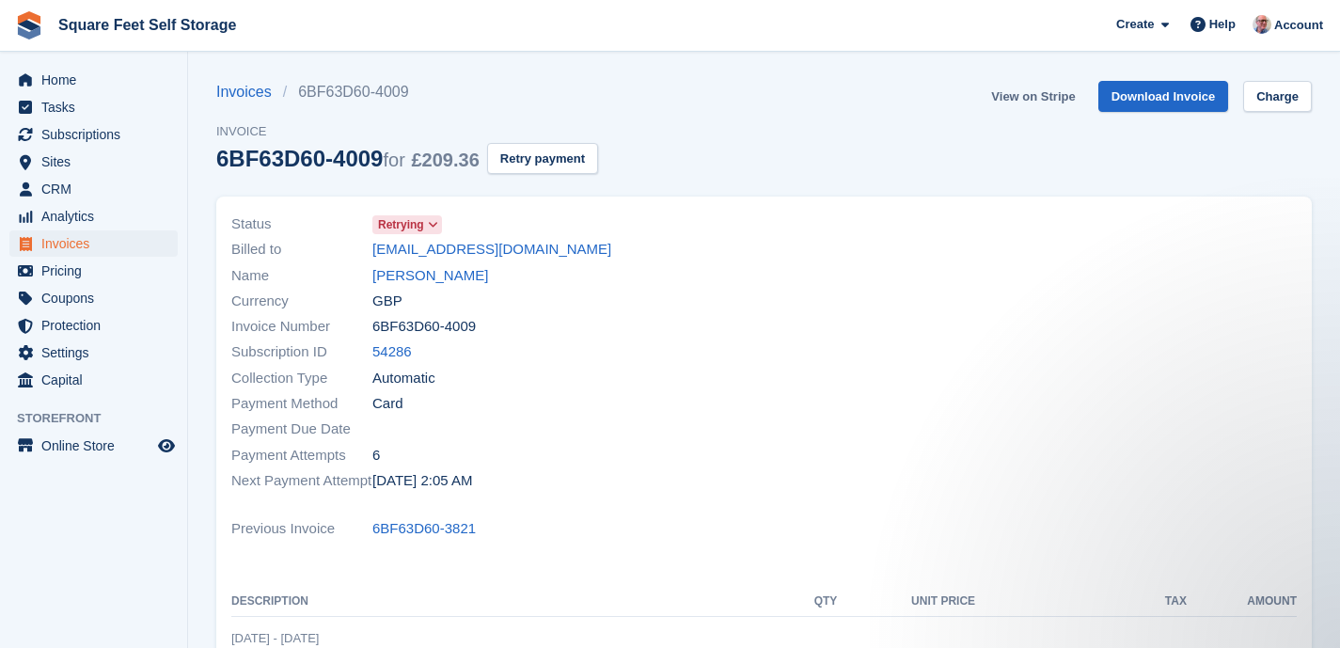
click at [997, 96] on link "View on Stripe" at bounding box center [1033, 96] width 99 height 31
